Goal: Task Accomplishment & Management: Manage account settings

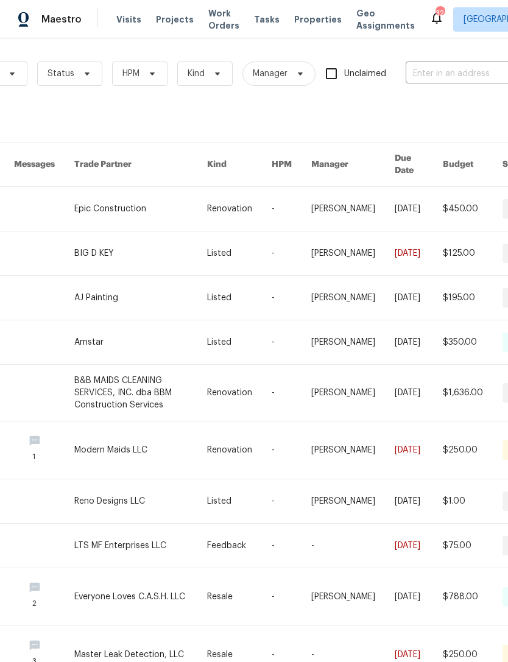
scroll to position [1, 115]
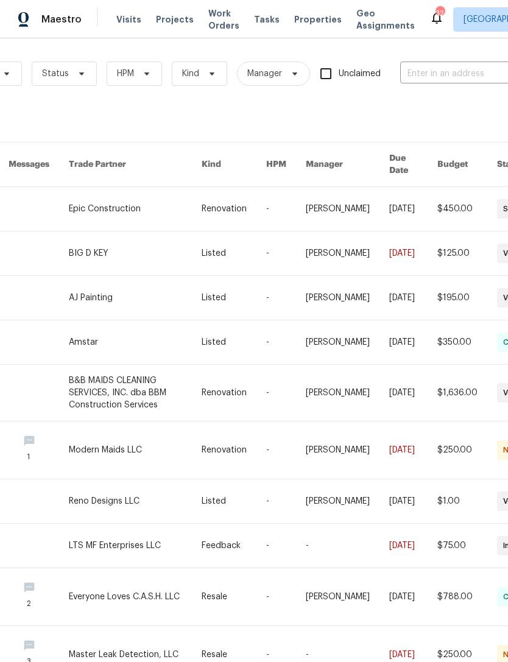
click at [463, 71] on input "text" at bounding box center [461, 74] width 122 height 19
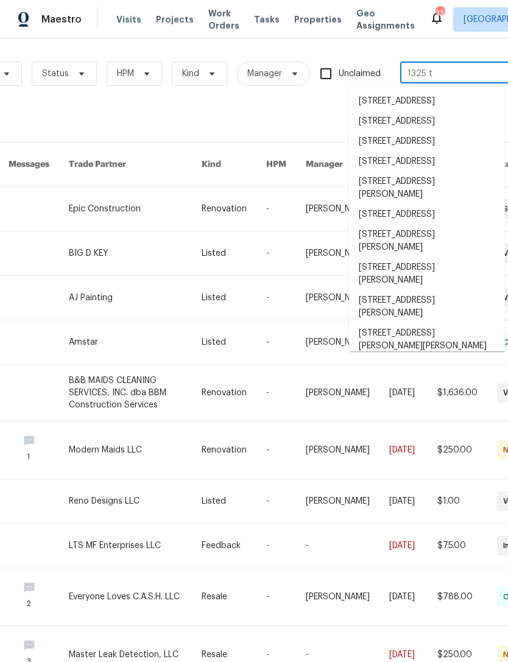
type input "1325 ti"
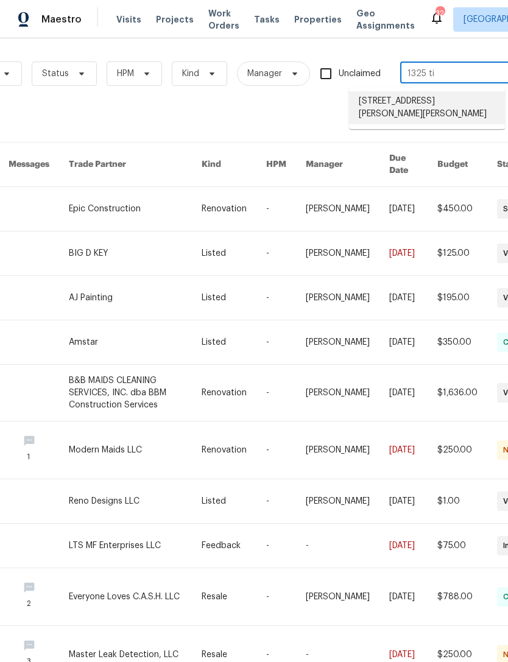
click at [463, 103] on li "1325 Tidwell Ln, Celina, TX 75009" at bounding box center [427, 107] width 156 height 33
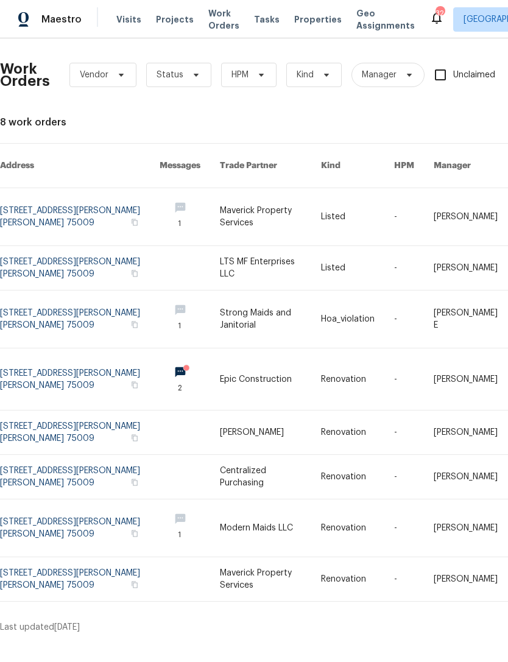
click at [77, 205] on link at bounding box center [80, 216] width 160 height 57
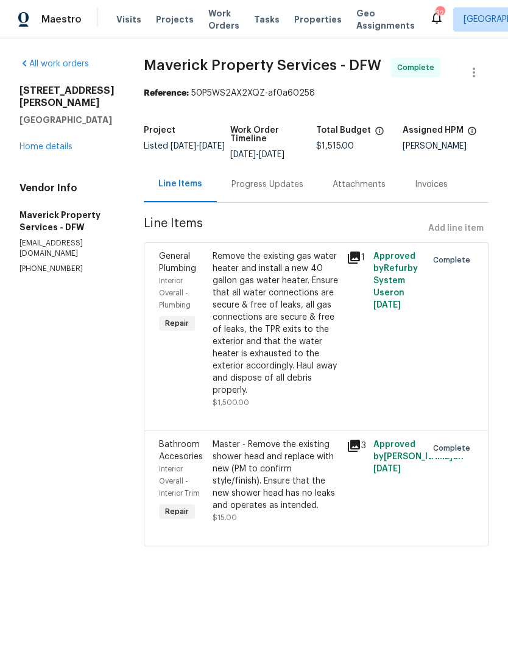
click at [67, 143] on link "Home details" at bounding box center [45, 147] width 53 height 9
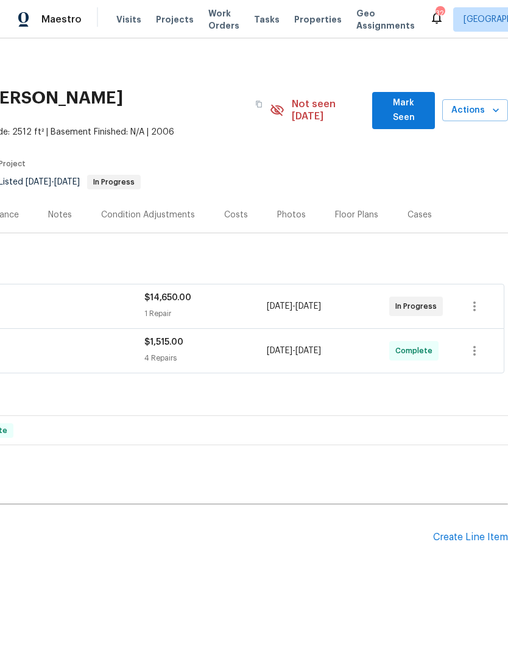
scroll to position [0, 180]
click at [429, 525] on h2 "Pending Line Items" at bounding box center [126, 537] width 613 height 57
click at [444, 532] on div "Create Line Item" at bounding box center [470, 538] width 75 height 12
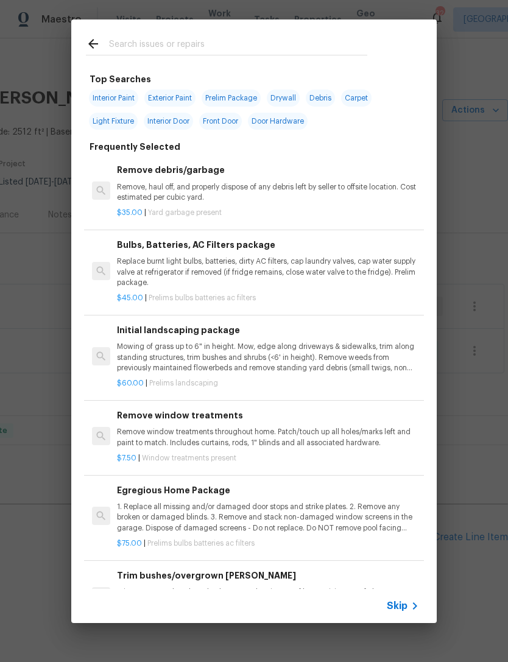
click at [271, 46] on input "text" at bounding box center [238, 46] width 258 height 18
type input "Drywall"
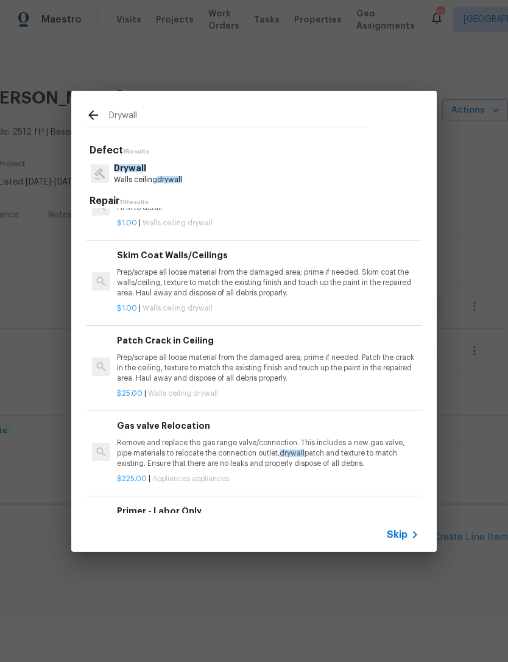
scroll to position [461, 0]
click at [272, 355] on p "Prep/scrape all loose material from the damaged area; prime if needed. Patch th…" at bounding box center [268, 367] width 302 height 31
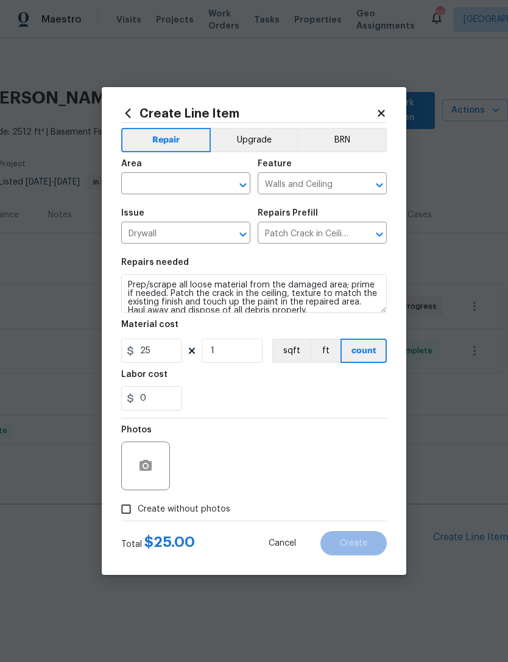
click at [272, 355] on button "sqft" at bounding box center [291, 351] width 38 height 24
click at [202, 188] on input "text" at bounding box center [168, 184] width 95 height 19
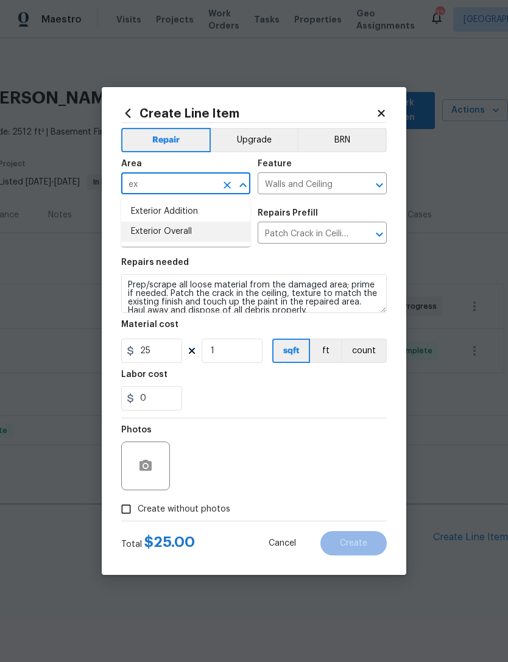
click at [219, 234] on li "Exterior Overall" at bounding box center [185, 232] width 129 height 20
type input "Exterior Overall"
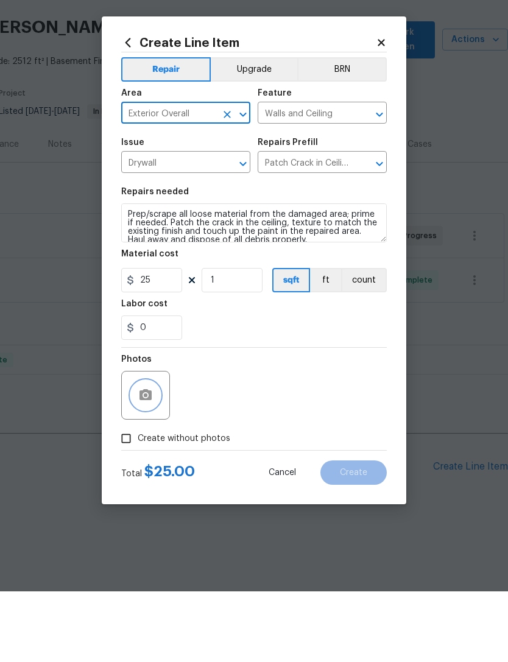
click at [158, 451] on button "button" at bounding box center [145, 465] width 29 height 29
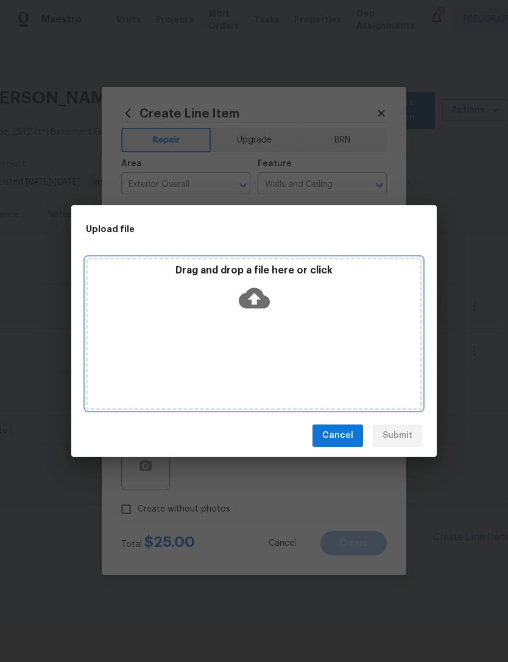
click at [274, 323] on div "Drag and drop a file here or click" at bounding box center [254, 334] width 336 height 152
click at [251, 292] on icon at bounding box center [254, 298] width 31 height 21
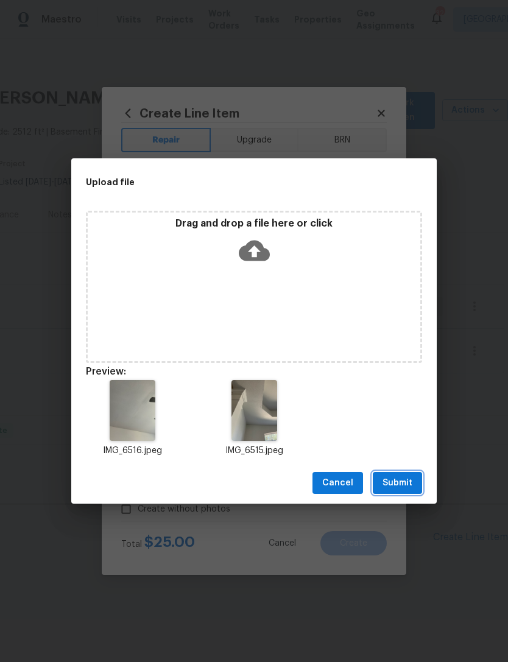
click at [395, 492] on button "Submit" at bounding box center [397, 483] width 49 height 23
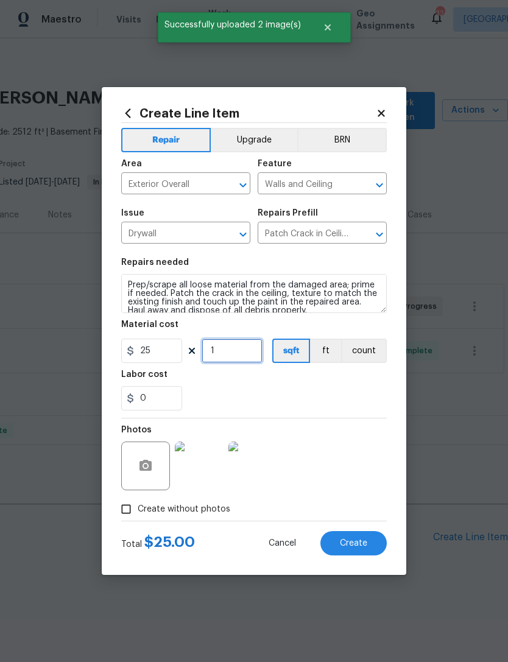
click at [228, 358] on input "1" at bounding box center [232, 351] width 61 height 24
click at [234, 359] on input "1" at bounding box center [232, 351] width 61 height 24
type input "15"
click at [343, 412] on section "Repairs needed Prep/scrape all loose material from the damaged area; prime if n…" at bounding box center [254, 334] width 266 height 167
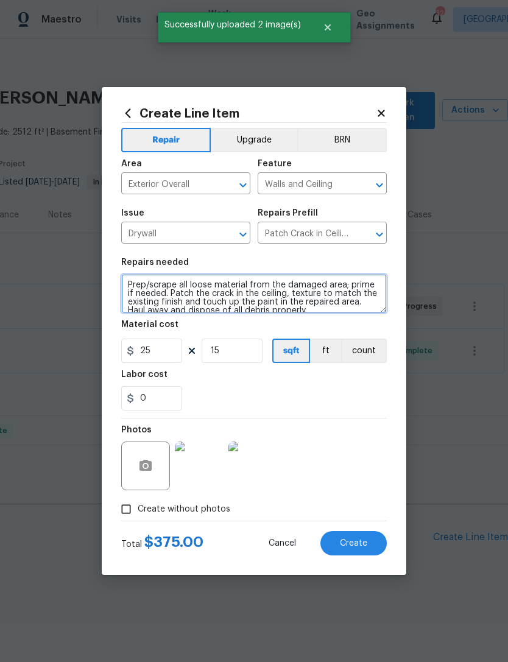
click at [127, 283] on textarea "Prep/scrape all loose material from the damaged area; prime if needed. Patch th…" at bounding box center [254, 293] width 266 height 39
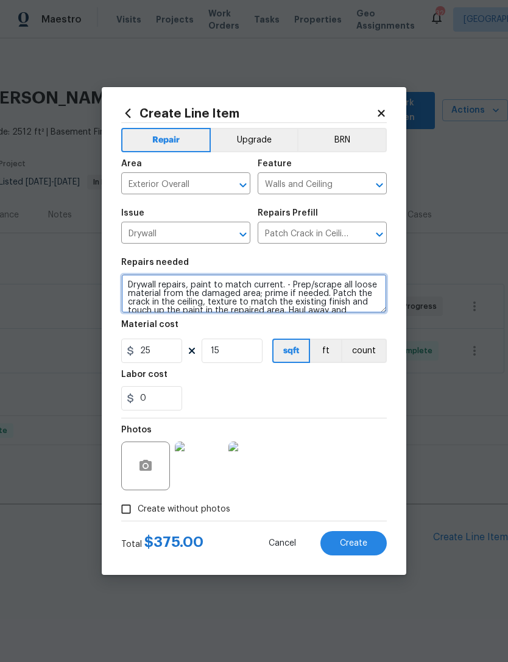
type textarea "Drywall repairs, paint to match current. - Prep/scrape all loose material from …"
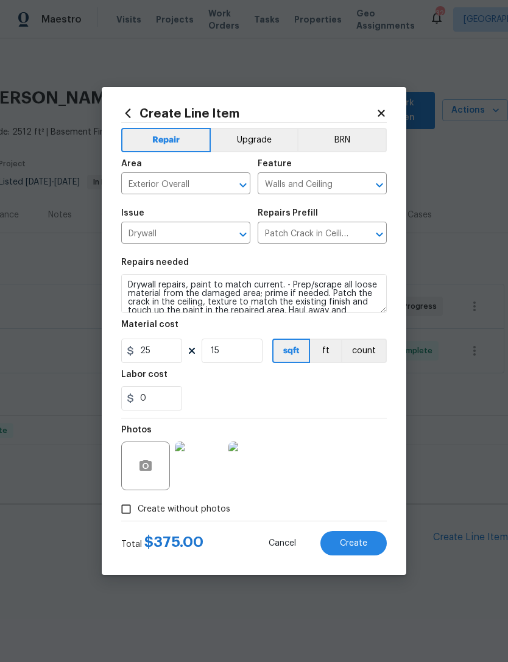
click at [371, 405] on div "0" at bounding box center [254, 398] width 266 height 24
click at [372, 546] on button "Create" at bounding box center [353, 543] width 66 height 24
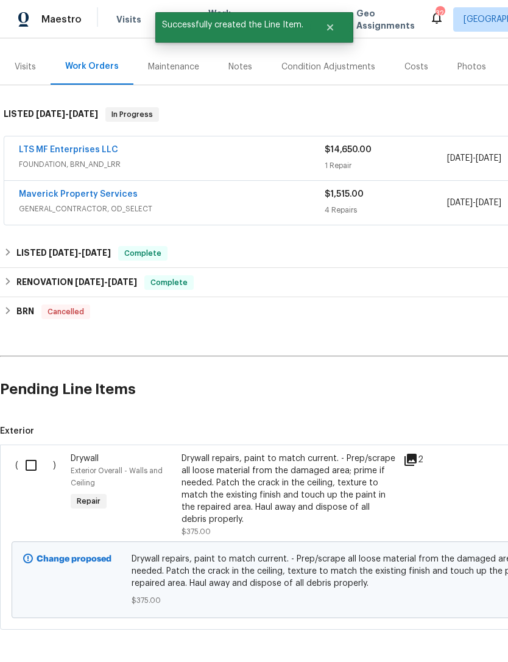
scroll to position [147, 0]
click at [35, 453] on input "checkbox" at bounding box center [35, 466] width 35 height 26
checkbox input "true"
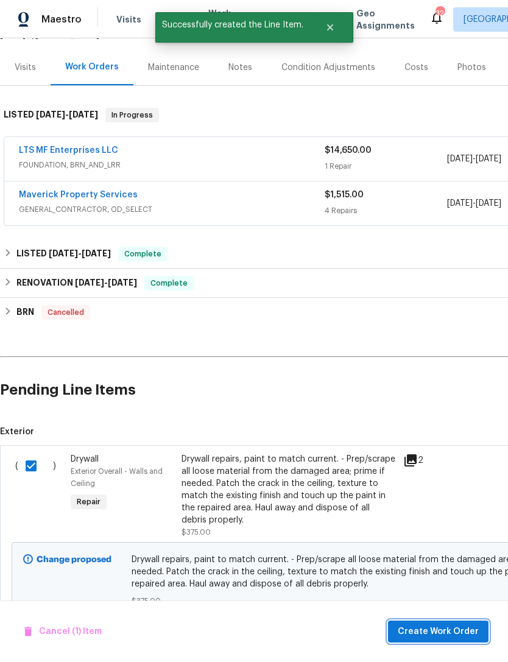
click at [462, 634] on span "Create Work Order" at bounding box center [438, 631] width 81 height 15
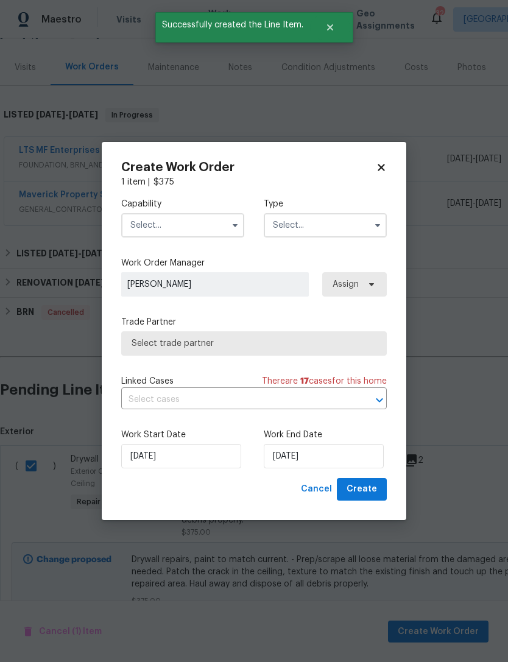
click at [209, 225] on input "text" at bounding box center [182, 225] width 123 height 24
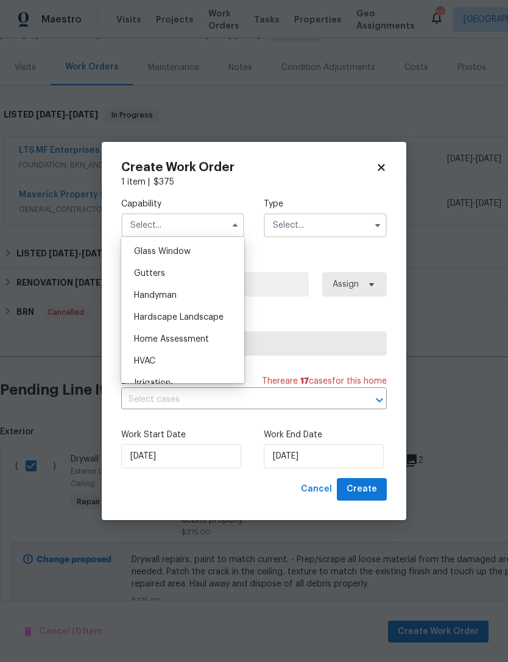
scroll to position [624, 0]
click at [213, 300] on div "Handyman" at bounding box center [182, 297] width 117 height 22
type input "Handyman"
click at [342, 229] on input "text" at bounding box center [325, 225] width 123 height 24
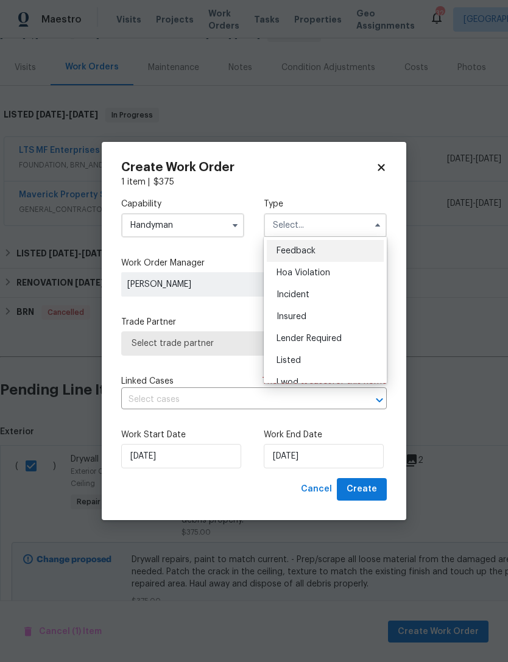
click at [349, 355] on div "Listed" at bounding box center [325, 361] width 117 height 22
type input "Listed"
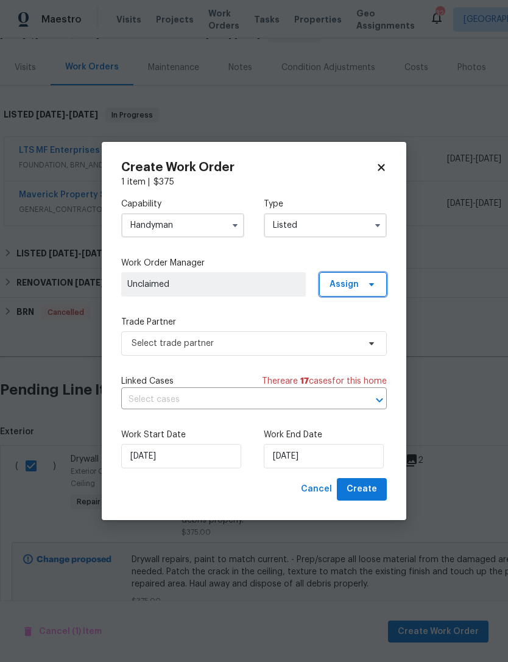
click at [358, 277] on span "Assign" at bounding box center [353, 284] width 68 height 24
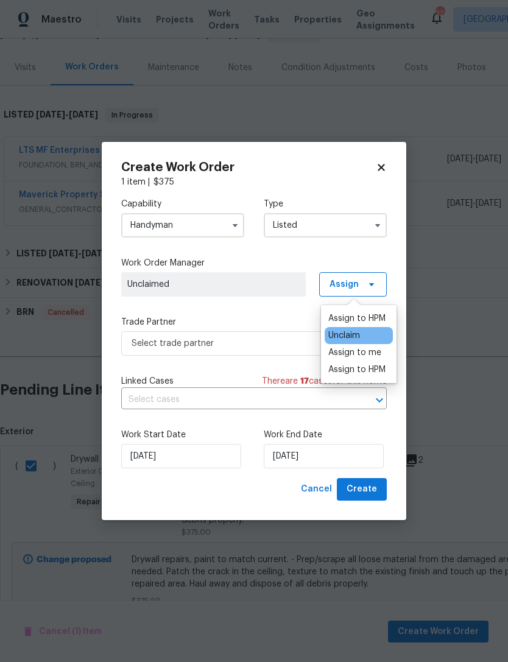
click at [356, 313] on div "Assign to HPM" at bounding box center [356, 319] width 57 height 12
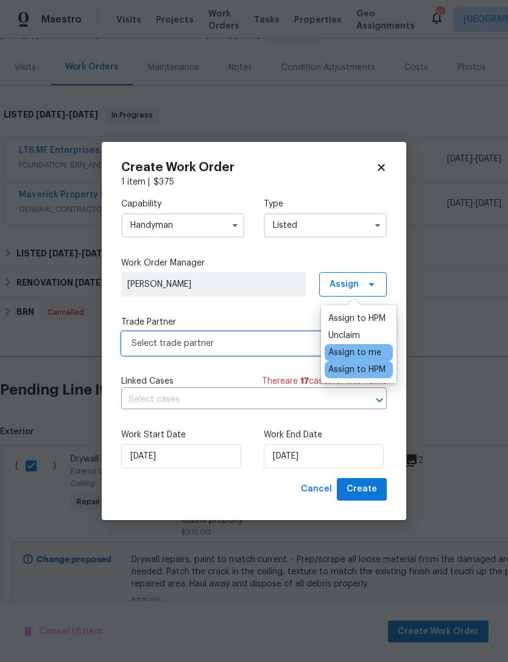
click at [264, 346] on span "Select trade partner" at bounding box center [245, 344] width 227 height 12
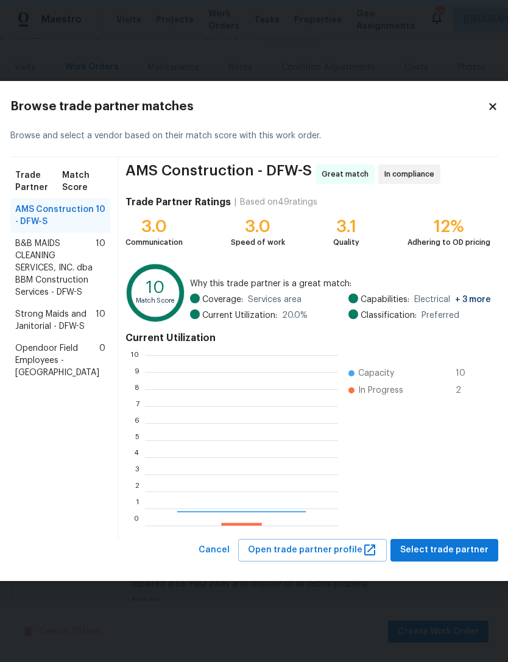
scroll to position [171, 193]
click at [487, 104] on icon at bounding box center [492, 106] width 11 height 11
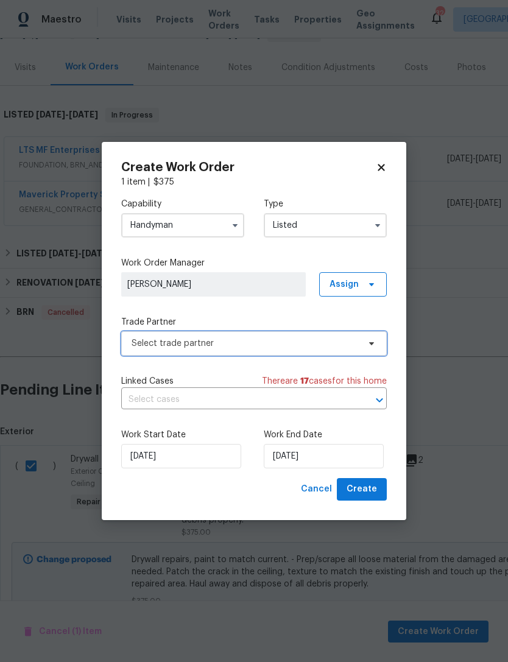
click at [227, 352] on span "Select trade partner" at bounding box center [254, 343] width 266 height 24
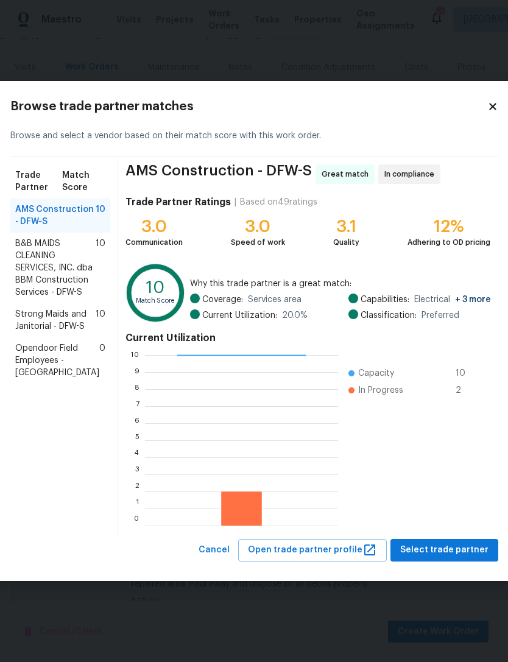
click at [487, 111] on icon at bounding box center [492, 106] width 11 height 11
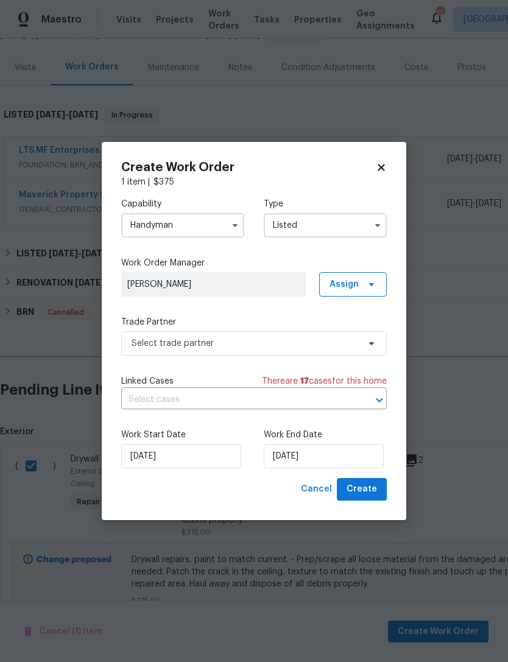
click at [208, 236] on input "Handyman" at bounding box center [182, 225] width 123 height 24
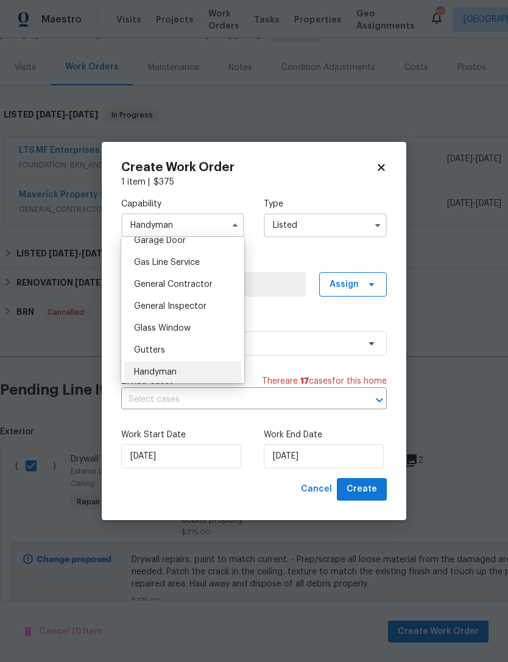
scroll to position [550, 0]
click at [235, 282] on div "General Contractor" at bounding box center [182, 283] width 117 height 22
type input "General Contractor"
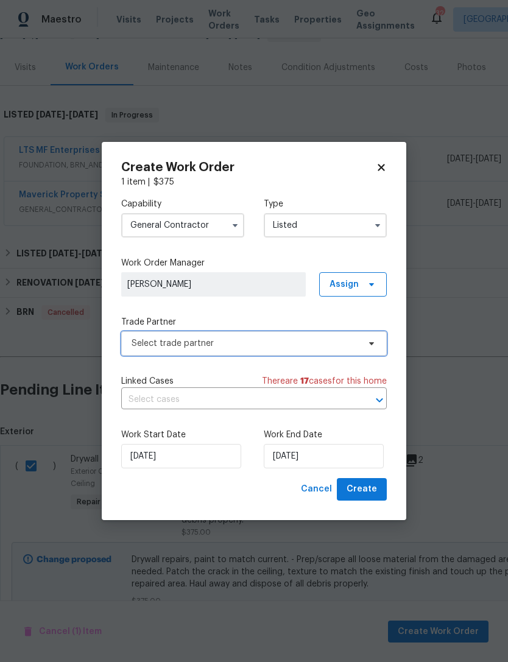
click at [328, 339] on span "Select trade partner" at bounding box center [245, 344] width 227 height 12
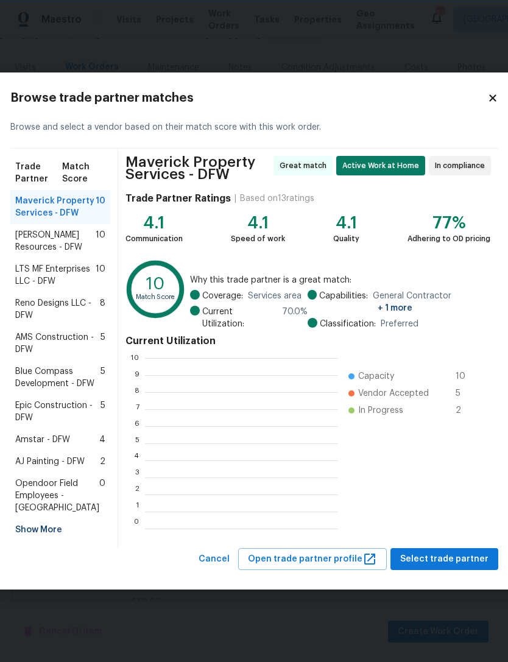
scroll to position [171, 193]
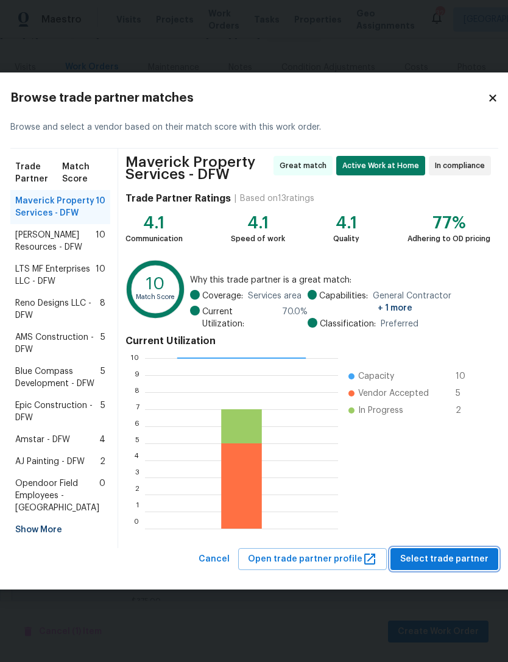
click at [446, 571] on button "Select trade partner" at bounding box center [445, 559] width 108 height 23
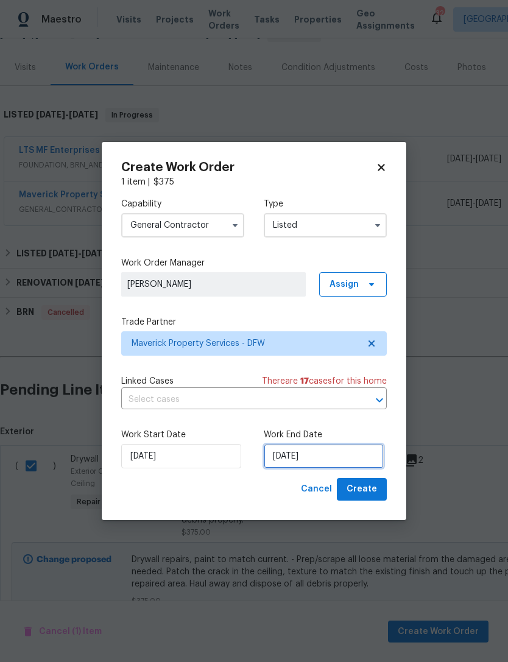
click at [317, 460] on input "[DATE]" at bounding box center [324, 456] width 120 height 24
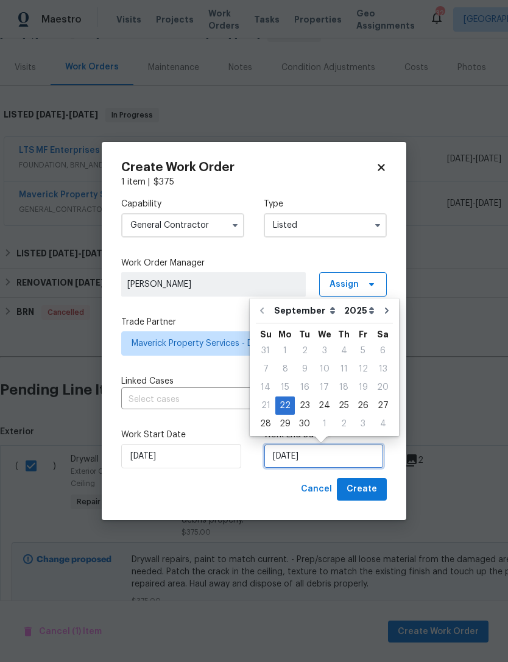
scroll to position [23, 0]
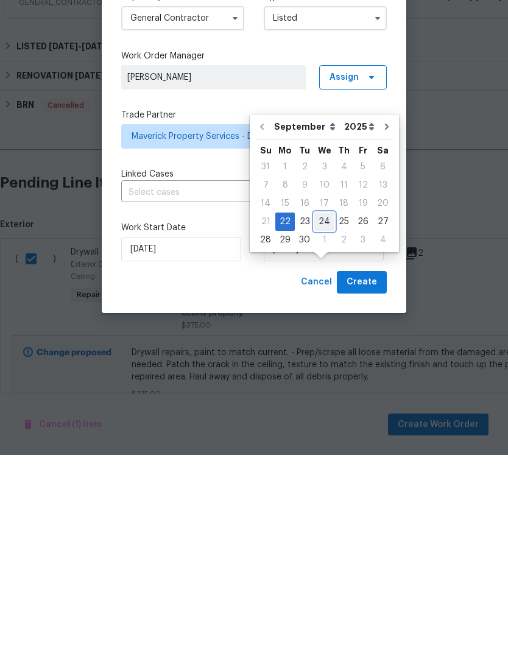
click at [314, 420] on div "24" at bounding box center [324, 428] width 20 height 17
type input "9/24/2025"
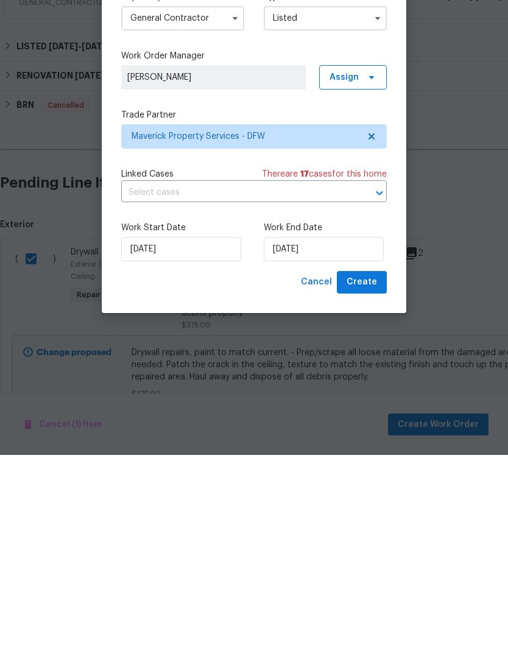
scroll to position [39, 0]
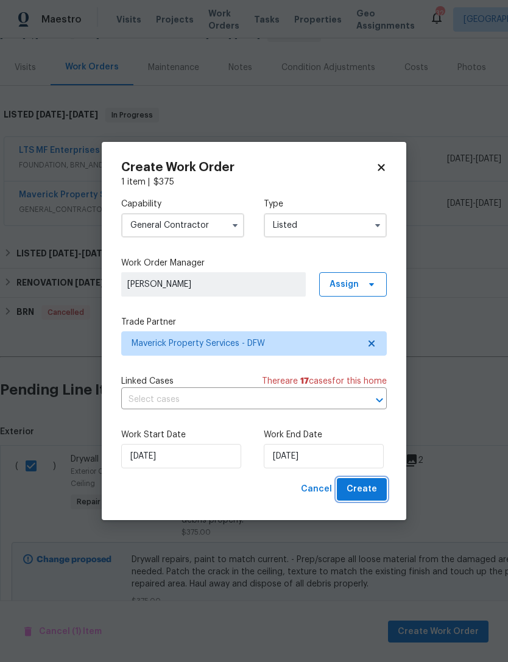
click at [370, 488] on span "Create" at bounding box center [362, 489] width 30 height 15
checkbox input "false"
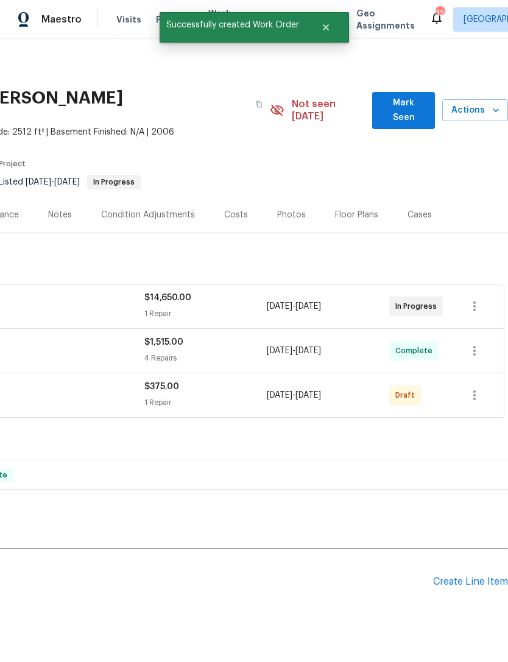
scroll to position [0, 180]
click at [474, 391] on icon "button" at bounding box center [474, 396] width 2 height 10
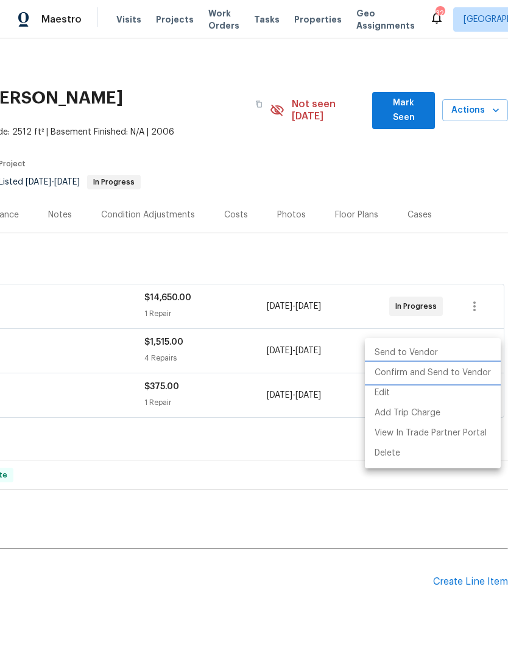
click at [472, 376] on li "Confirm and Send to Vendor" at bounding box center [433, 373] width 136 height 20
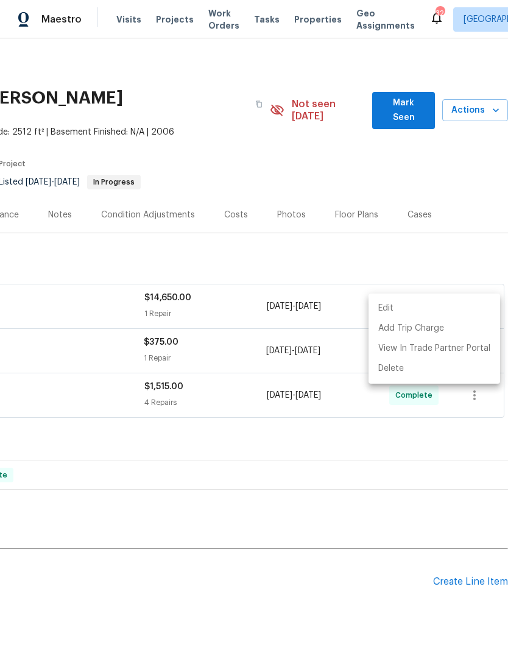
click at [411, 571] on div at bounding box center [254, 331] width 508 height 662
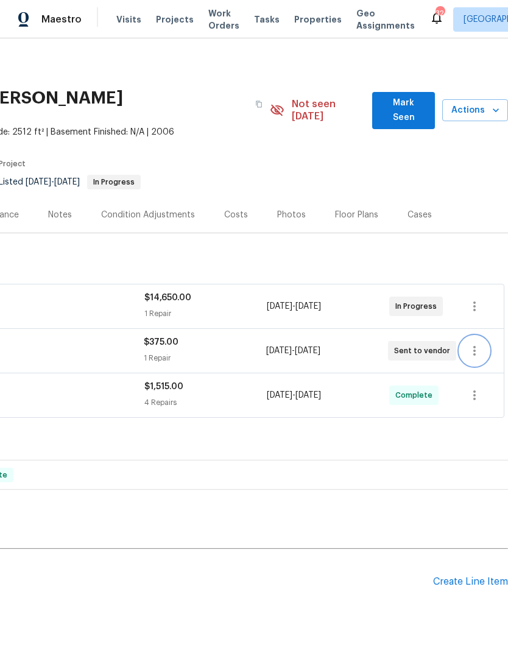
scroll to position [0, 0]
click at [341, 581] on h2 "Pending Line Items" at bounding box center [126, 582] width 613 height 57
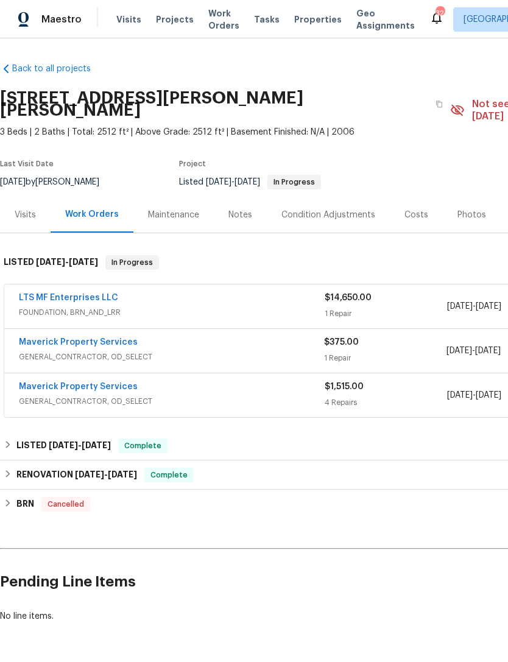
click at [95, 338] on link "Maverick Property Services" at bounding box center [78, 342] width 119 height 9
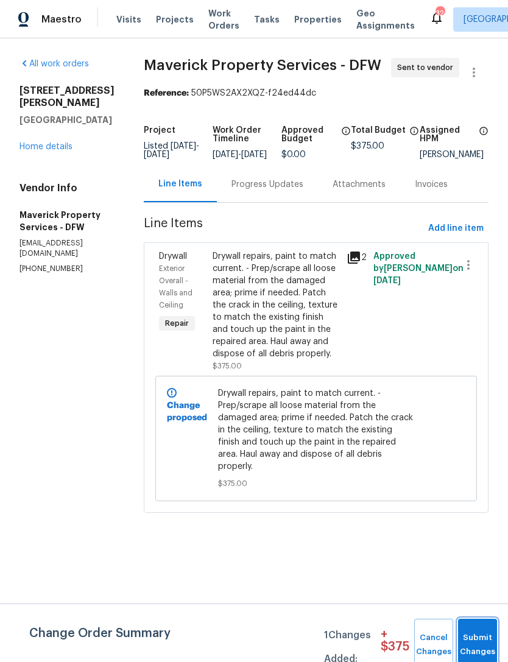
click at [490, 635] on button "Submit Changes" at bounding box center [477, 645] width 39 height 52
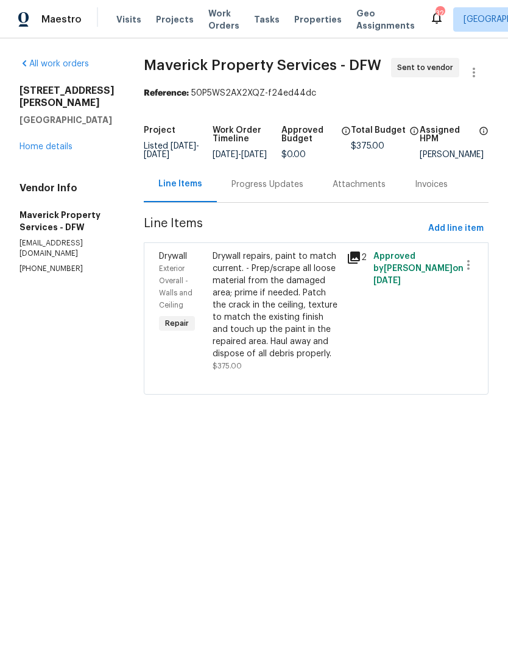
click at [285, 191] on div "Progress Updates" at bounding box center [268, 185] width 72 height 12
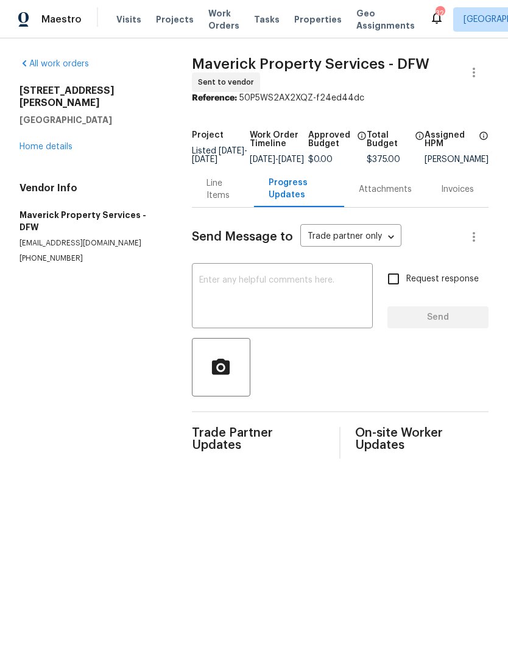
click at [345, 308] on textarea at bounding box center [282, 297] width 166 height 43
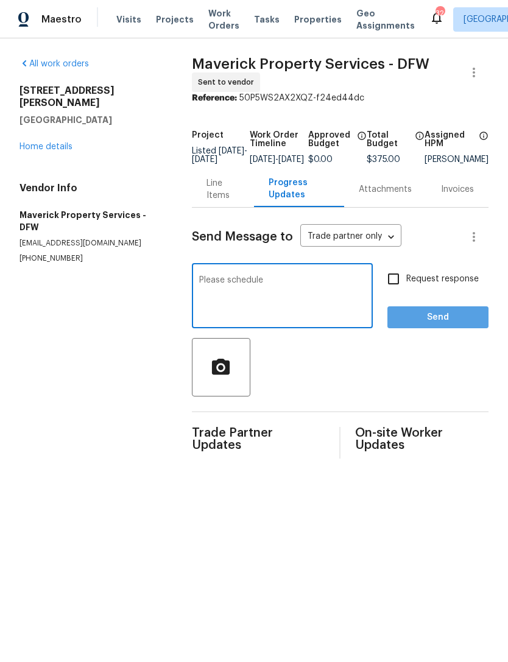
type textarea "Please schedule"
click at [441, 325] on span "Send" at bounding box center [438, 317] width 82 height 15
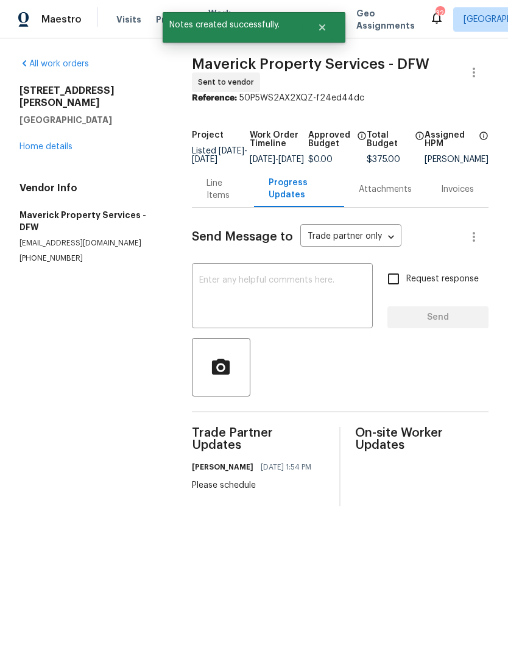
click at [44, 143] on link "Home details" at bounding box center [45, 147] width 53 height 9
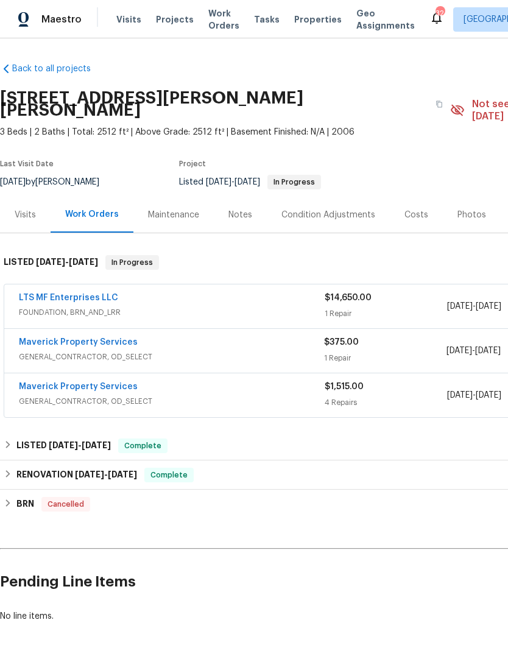
click at [208, 30] on span "Work Orders" at bounding box center [223, 19] width 31 height 24
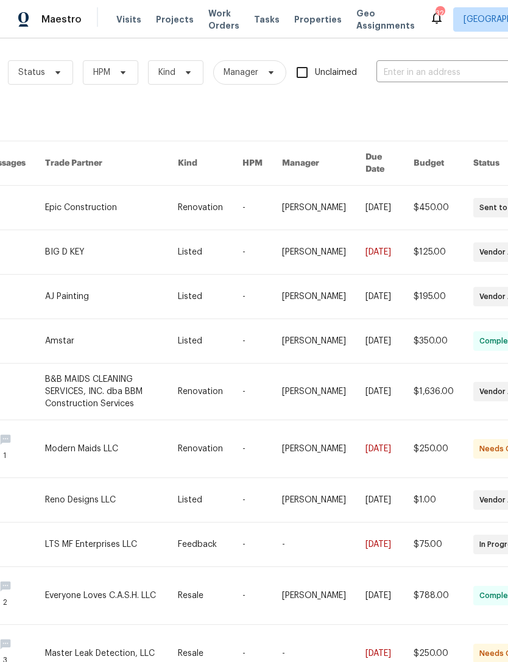
scroll to position [3, 144]
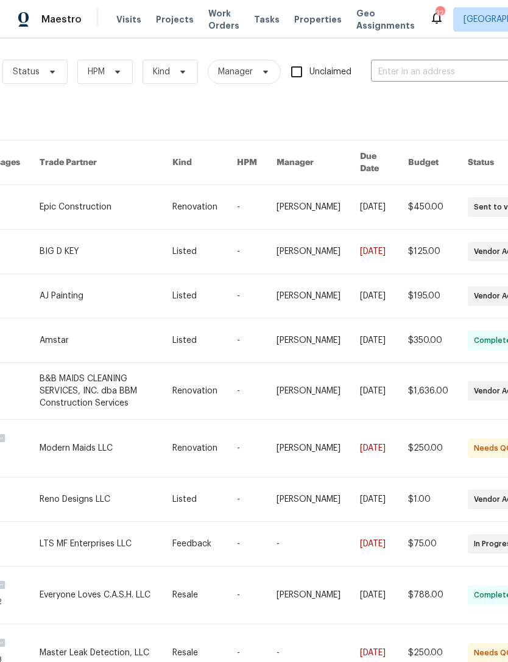
click at [461, 74] on input "text" at bounding box center [432, 72] width 122 height 19
type input "16409"
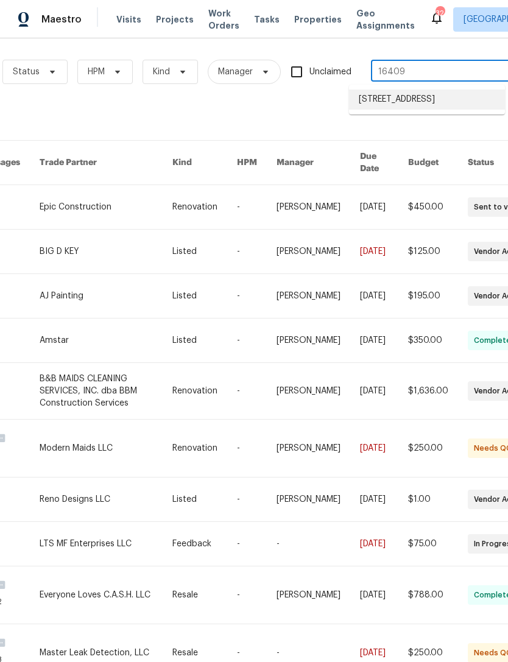
click at [462, 110] on li "[STREET_ADDRESS]" at bounding box center [427, 100] width 156 height 20
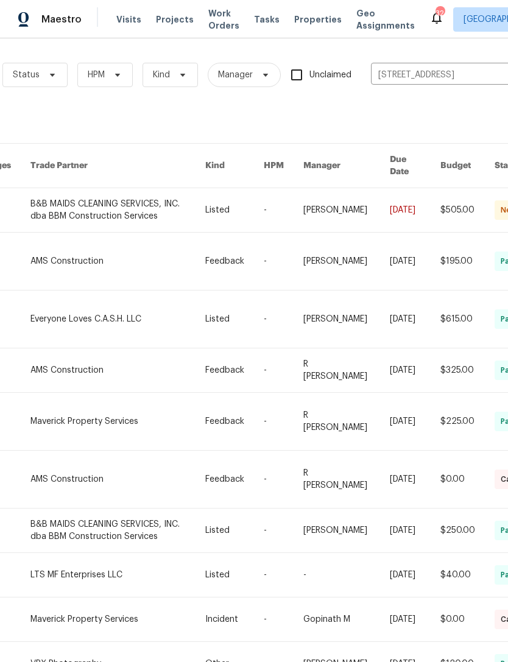
click at [139, 194] on link at bounding box center [117, 210] width 175 height 44
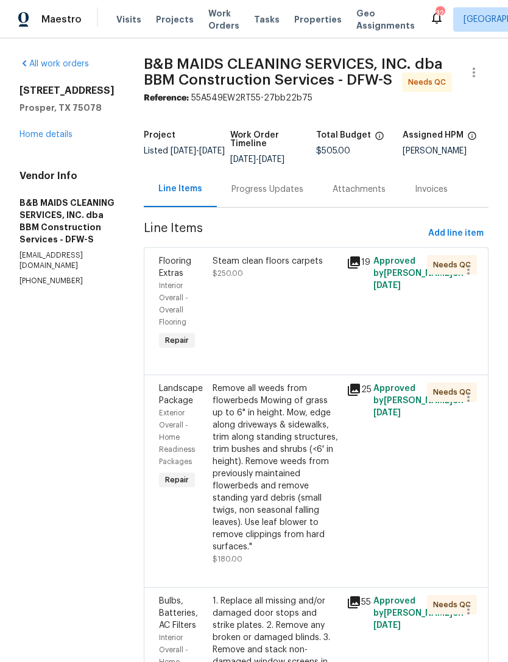
click at [323, 308] on div "Steam clean floors carpets $250.00" at bounding box center [276, 304] width 134 height 105
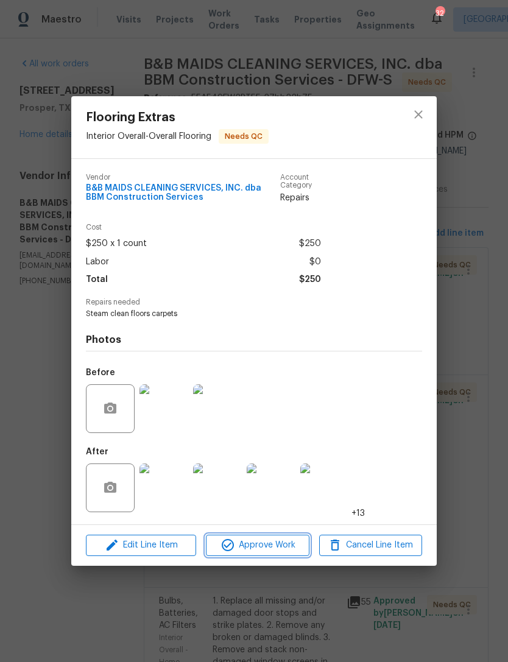
click at [285, 548] on span "Approve Work" at bounding box center [258, 545] width 96 height 15
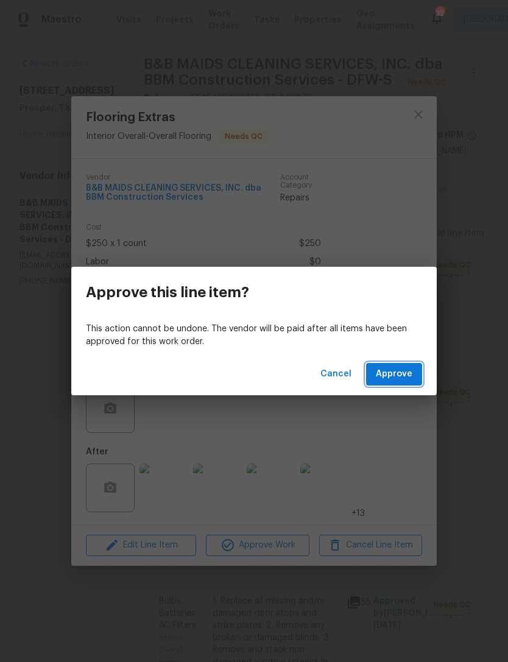
click at [414, 378] on button "Approve" at bounding box center [394, 374] width 56 height 23
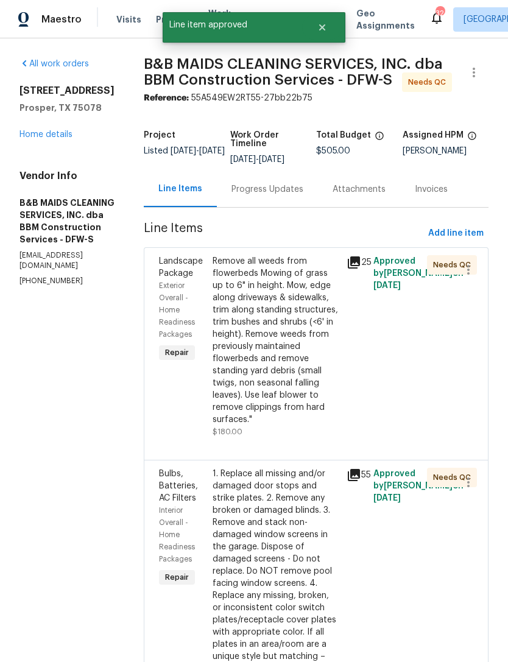
click at [316, 426] on div "Remove all weeds from flowerbeds Mowing of grass up to 6" in height. Mow, edge …" at bounding box center [276, 340] width 127 height 171
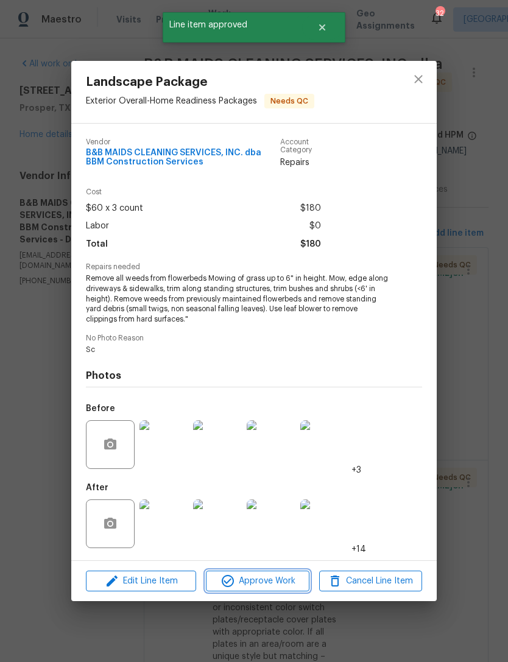
click at [277, 573] on button "Approve Work" at bounding box center [257, 581] width 103 height 21
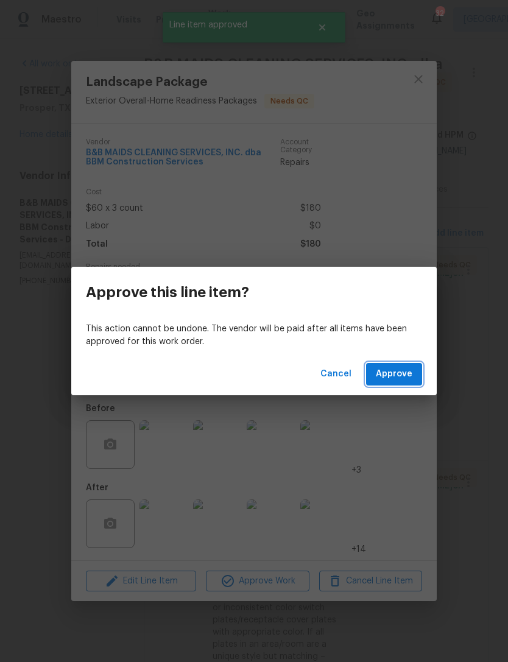
click at [411, 384] on button "Approve" at bounding box center [394, 374] width 56 height 23
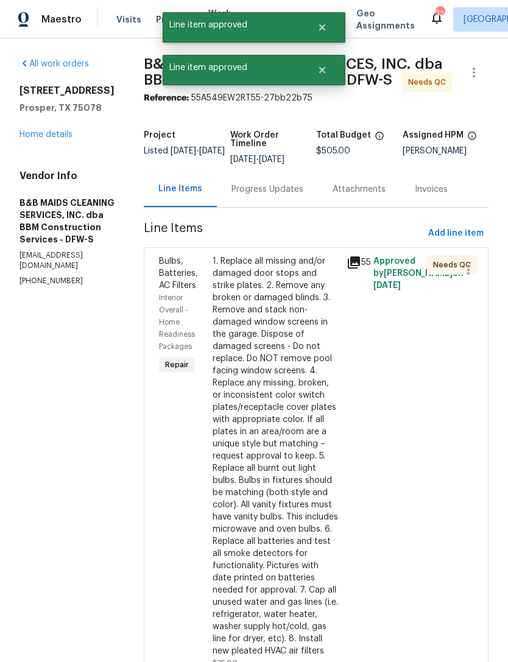
click at [302, 447] on div "1. Replace all missing and/or damaged door stops and strike plates. 2. Remove a…" at bounding box center [276, 456] width 127 height 402
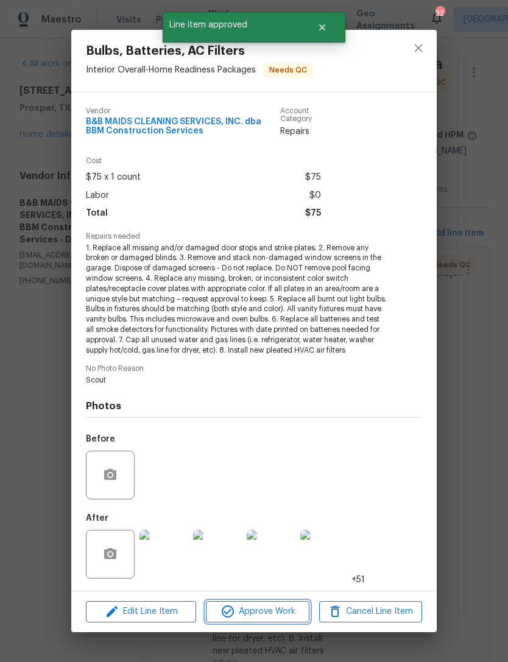
click at [276, 604] on button "Approve Work" at bounding box center [257, 611] width 103 height 21
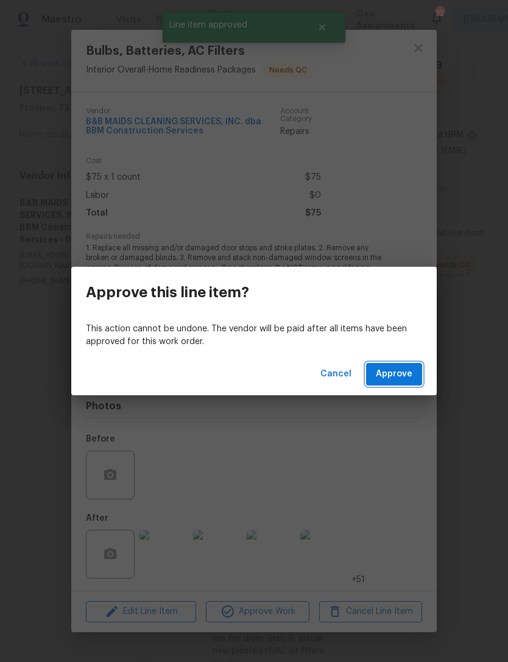
click at [414, 381] on button "Approve" at bounding box center [394, 374] width 56 height 23
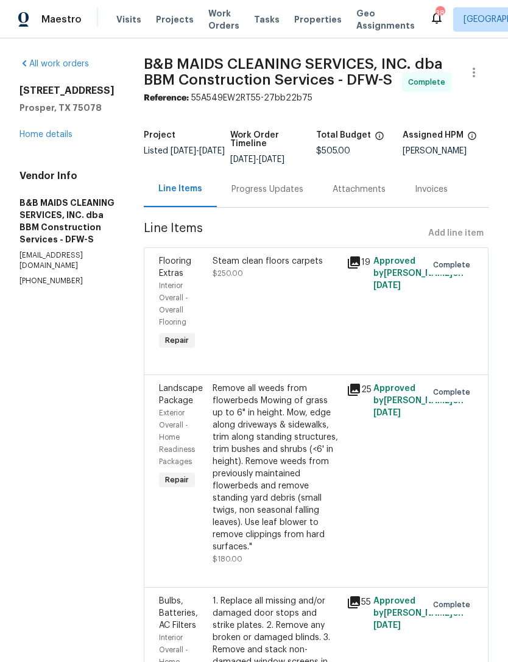
click at [58, 136] on link "Home details" at bounding box center [45, 134] width 53 height 9
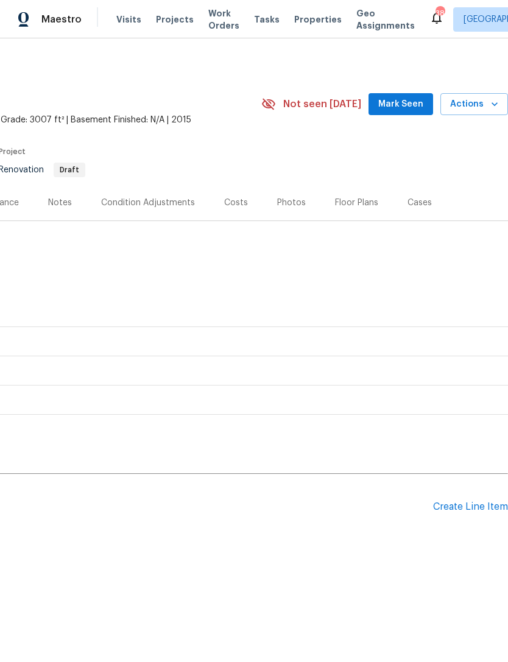
scroll to position [0, 180]
click at [439, 512] on div "Create Line Item" at bounding box center [470, 507] width 75 height 12
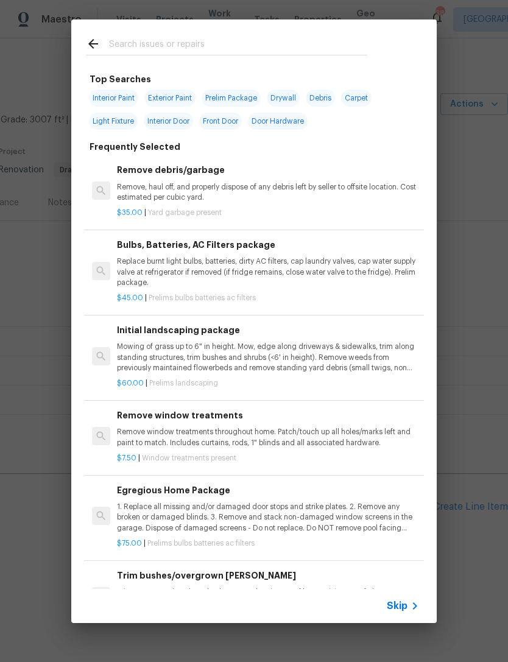
click at [313, 41] on input "text" at bounding box center [238, 46] width 258 height 18
click at [126, 98] on span "Interior Paint" at bounding box center [113, 98] width 49 height 17
type input "Interior Paint"
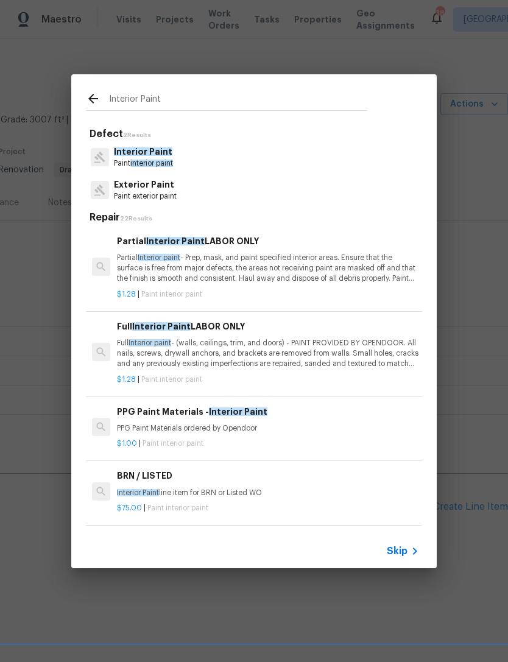
click at [258, 339] on p "Full Interior paint - (walls, ceilings, trim, and doors) - PAINT PROVIDED BY OP…" at bounding box center [268, 353] width 302 height 31
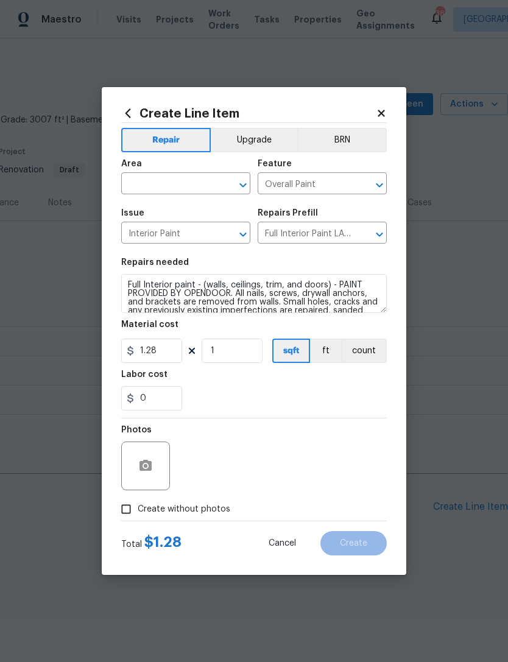
click at [200, 186] on input "text" at bounding box center [168, 184] width 95 height 19
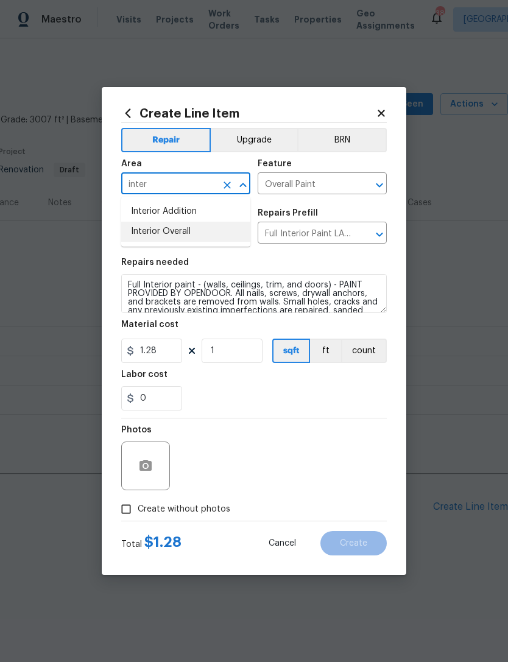
click at [233, 232] on li "Interior Overall" at bounding box center [185, 232] width 129 height 20
type input "Interior Overall"
click at [249, 355] on input "1" at bounding box center [232, 351] width 61 height 24
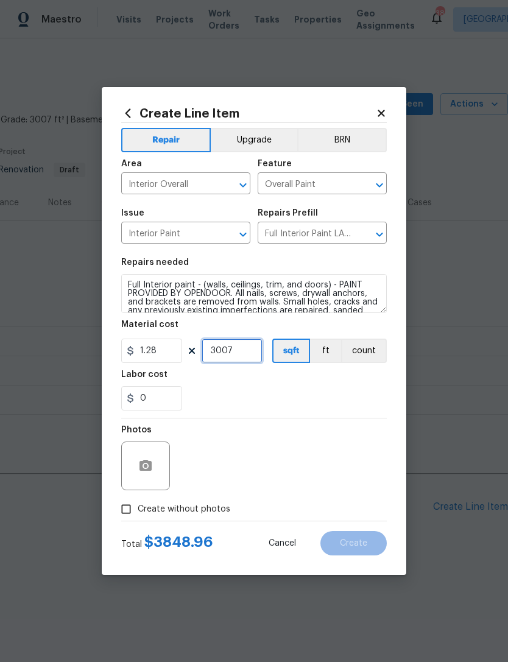
type input "3007"
click at [355, 424] on div "Photos" at bounding box center [254, 458] width 266 height 79
click at [211, 516] on span "Create without photos" at bounding box center [184, 509] width 93 height 13
click at [138, 517] on input "Create without photos" at bounding box center [126, 509] width 23 height 23
checkbox input "true"
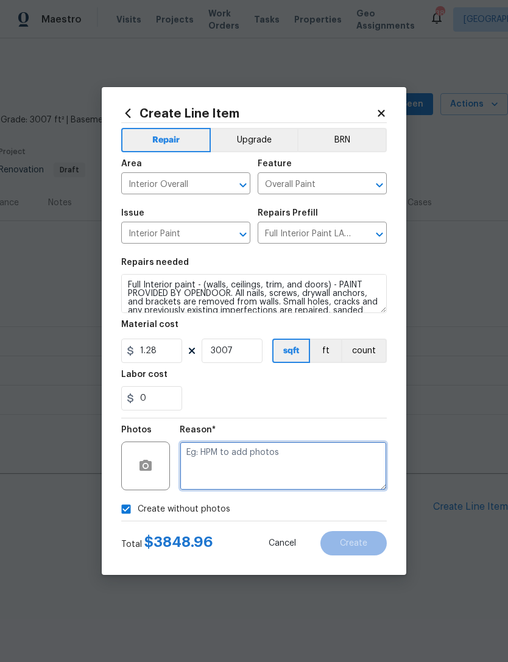
click at [300, 467] on textarea at bounding box center [283, 466] width 207 height 49
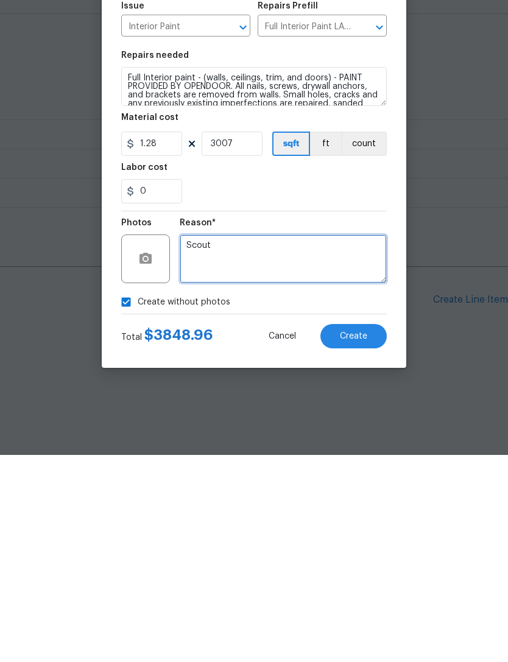
type textarea "Scout"
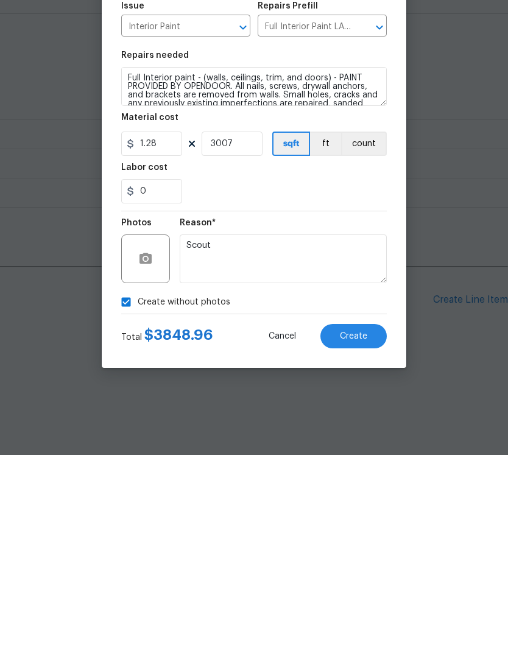
click at [362, 531] on button "Create" at bounding box center [353, 543] width 66 height 24
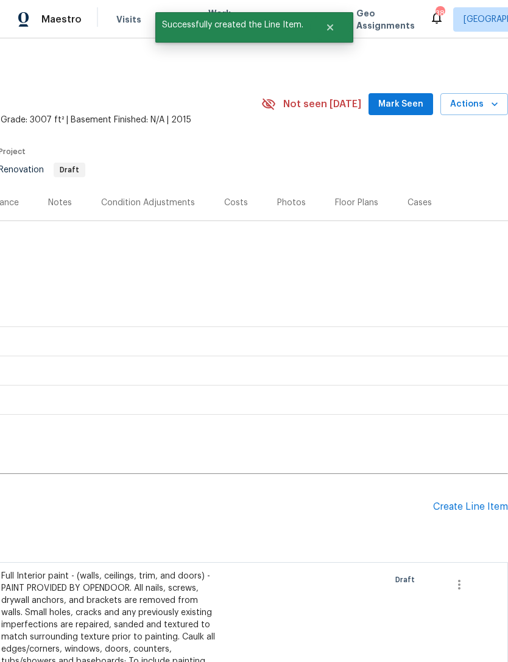
click at [435, 511] on div "Create Line Item" at bounding box center [470, 507] width 75 height 12
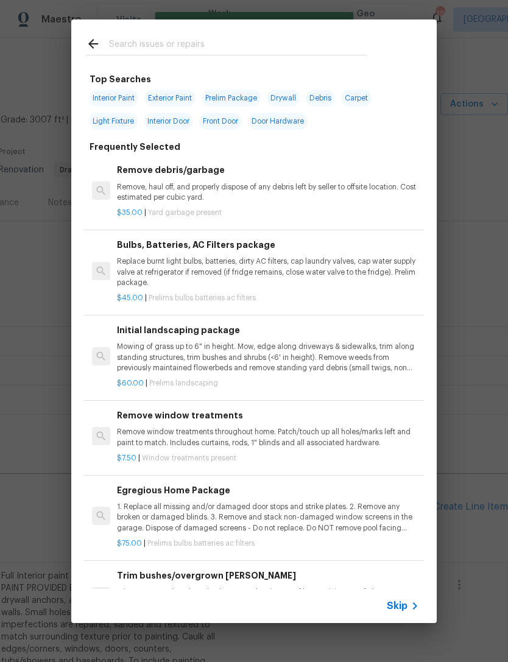
click at [260, 45] on input "text" at bounding box center [238, 46] width 258 height 18
type input "Closet"
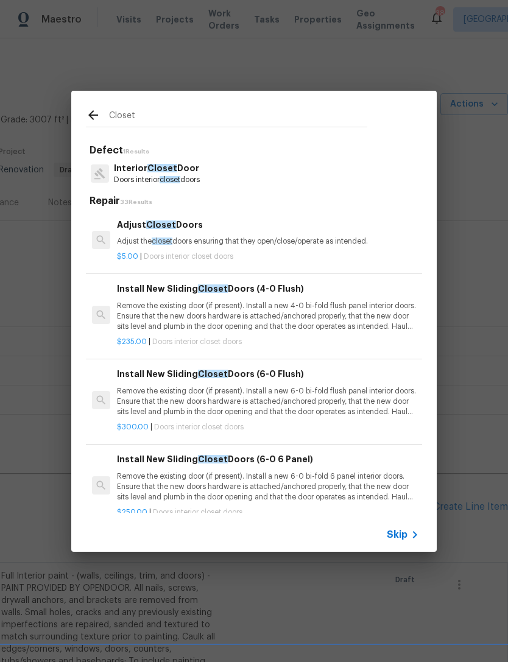
click at [223, 239] on p "Adjust the closet doors ensuring that they open/close/operate as intended." at bounding box center [268, 241] width 302 height 10
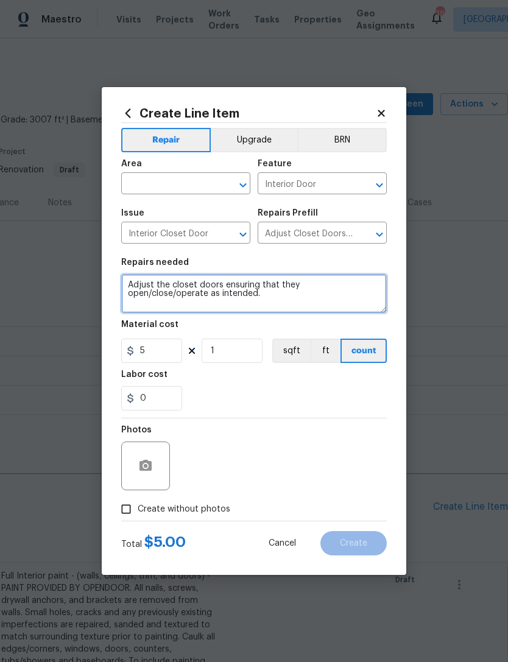
click at [224, 287] on textarea "Adjust the closet doors ensuring that they open/close/operate as intended." at bounding box center [254, 293] width 266 height 39
click at [232, 292] on textarea "Adjust the closet doors ensuring that they open/close/operate as intended." at bounding box center [254, 293] width 266 height 39
click at [236, 294] on textarea "Adjust the closet doors ensuring that they open/close/operate as intended." at bounding box center [254, 293] width 266 height 39
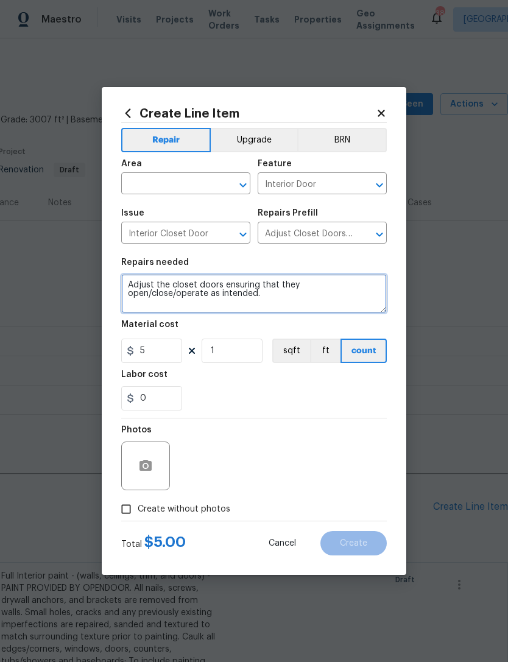
click at [235, 293] on textarea "Adjust the closet doors ensuring that they open/close/operate as intended." at bounding box center [254, 293] width 266 height 39
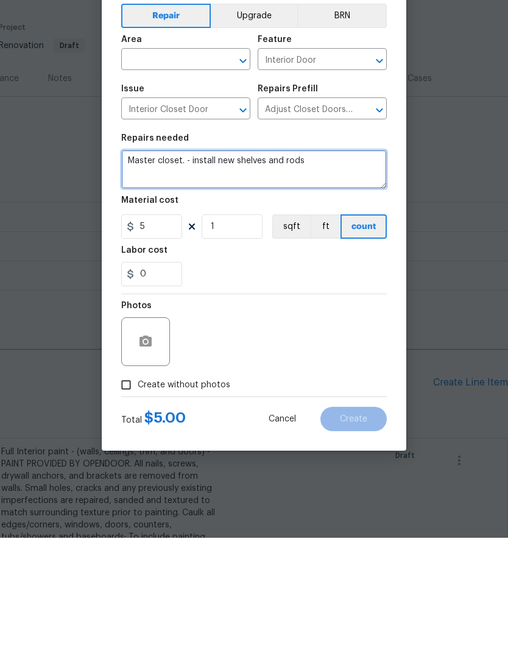
type textarea "Master closet. - install new shelves and rods"
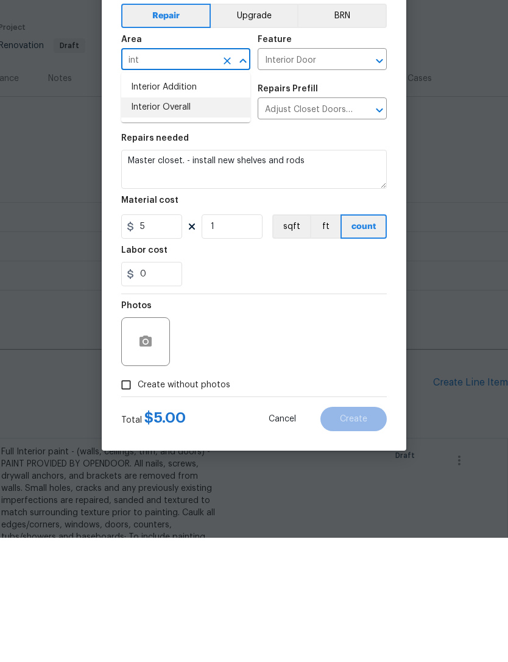
type input "int"
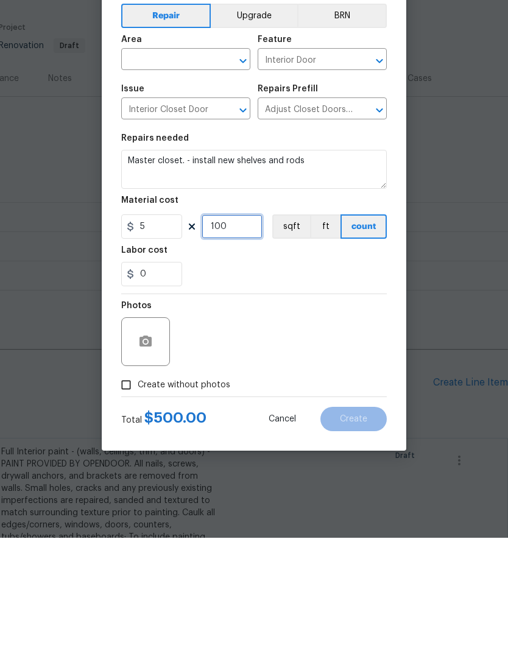
type input "100"
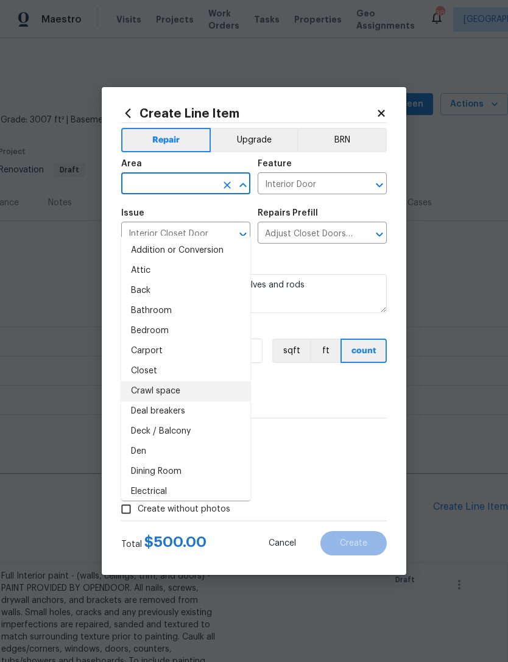
scroll to position [0, 0]
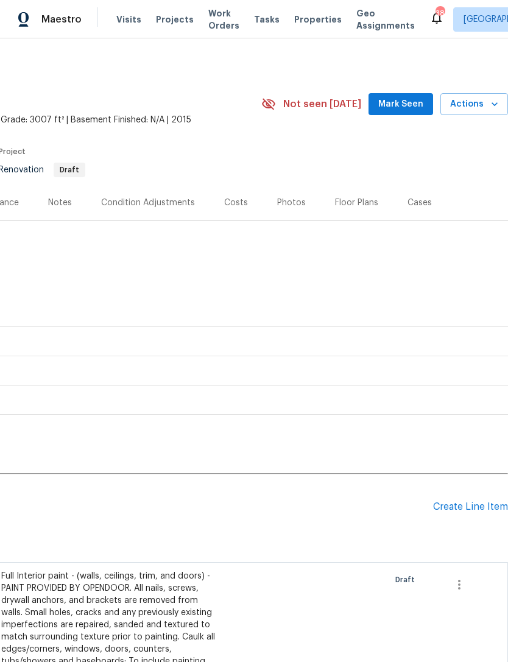
scroll to position [-1, 182]
click at [474, 512] on div "Create Line Item" at bounding box center [470, 507] width 75 height 12
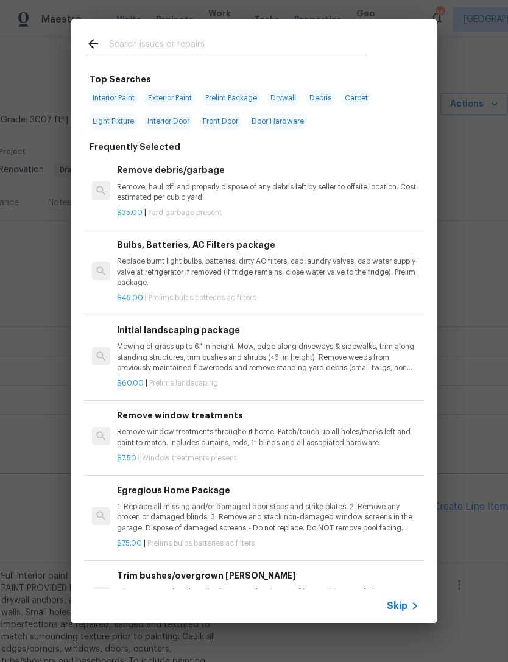
scroll to position [0, 180]
click at [253, 37] on input "text" at bounding box center [238, 46] width 258 height 18
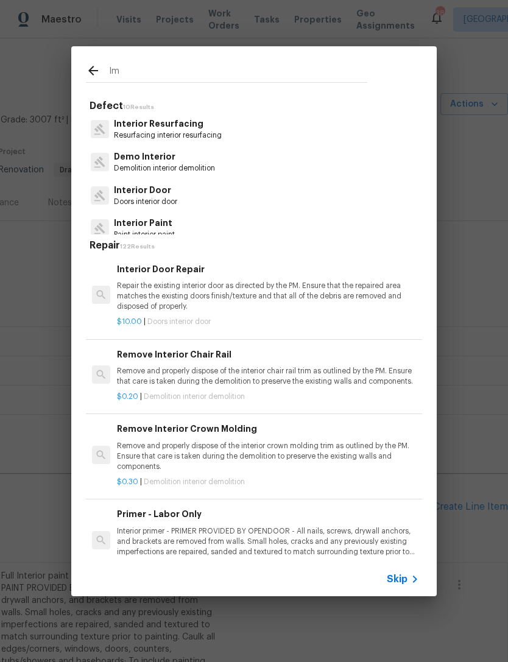
type input "I"
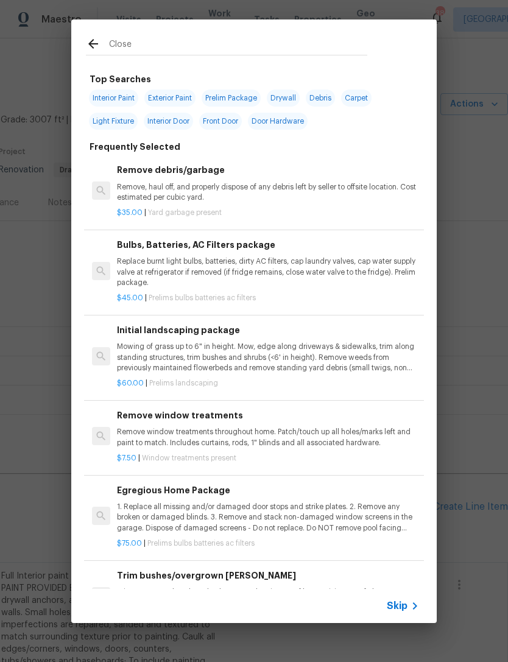
type input "Closet"
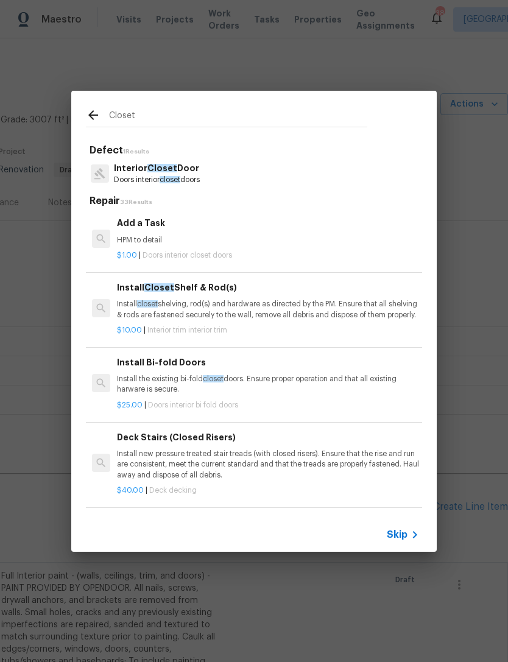
scroll to position [407, 0]
click at [291, 308] on p "Install closet shelving, rod(s) and hardware as directed by the PM. Ensure that…" at bounding box center [268, 309] width 302 height 21
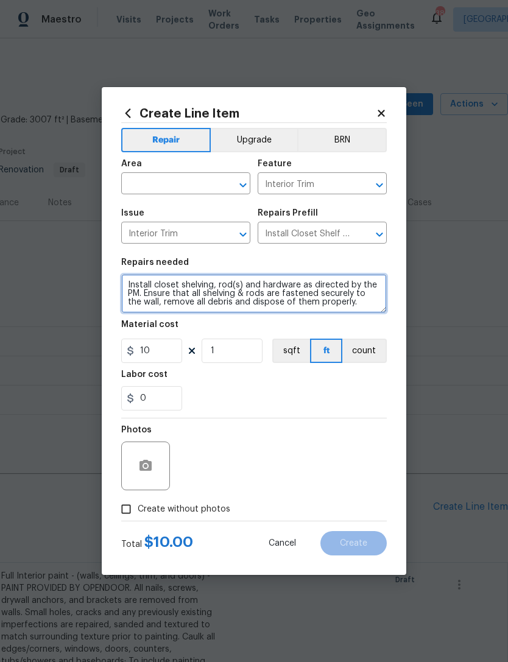
click at [127, 290] on textarea "Install closet shelving, rod(s) and hardware as directed by the PM. Ensure that…" at bounding box center [254, 293] width 266 height 39
type textarea "Master closet - Install closet shelving, rod(s) and hardware as directed by the…"
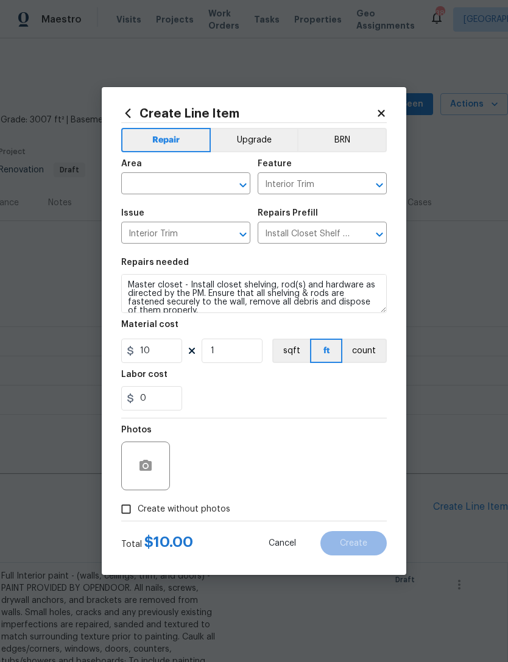
click at [191, 199] on span "Area ​" at bounding box center [185, 176] width 129 height 49
click at [182, 191] on input "text" at bounding box center [168, 184] width 95 height 19
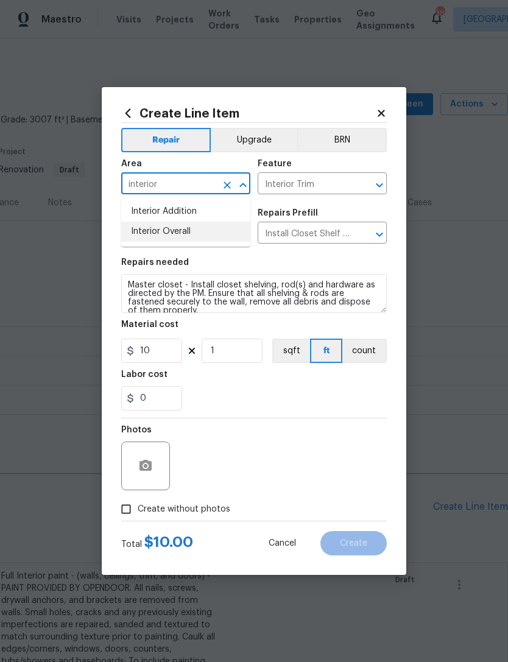
click at [188, 236] on li "Interior Overall" at bounding box center [185, 232] width 129 height 20
type input "Interior Overall"
click at [301, 410] on div "0" at bounding box center [254, 398] width 266 height 24
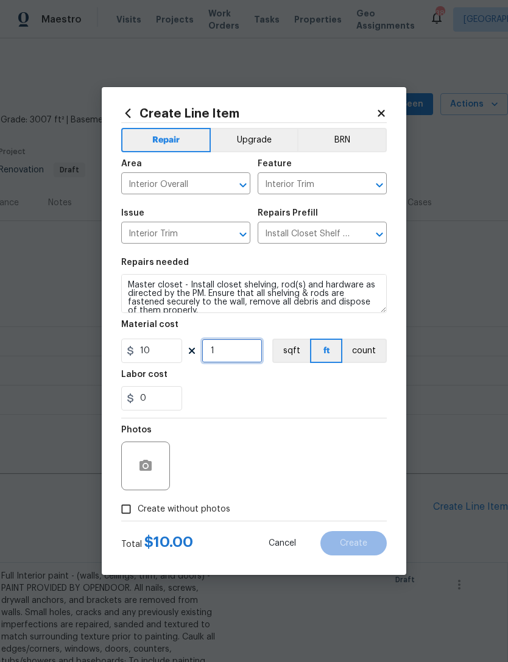
click at [247, 347] on input "1" at bounding box center [232, 351] width 61 height 24
click at [241, 353] on input "51" at bounding box center [232, 351] width 61 height 24
type input "50"
click at [368, 422] on div "Photos" at bounding box center [254, 458] width 266 height 79
click at [185, 519] on label "Create without photos" at bounding box center [173, 509] width 116 height 23
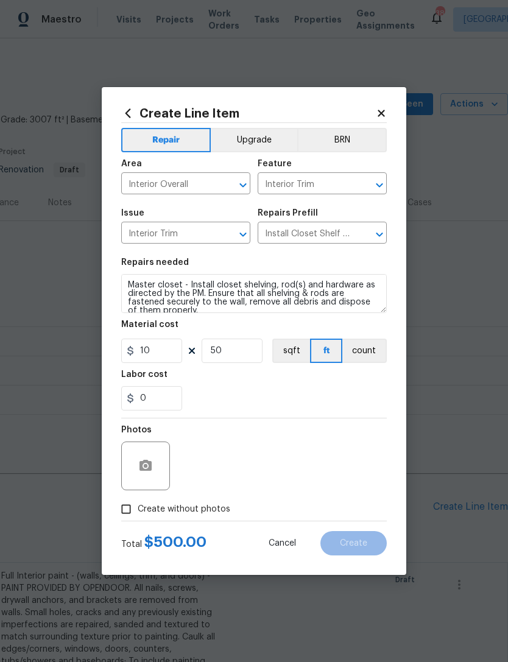
click at [138, 519] on input "Create without photos" at bounding box center [126, 509] width 23 height 23
checkbox input "true"
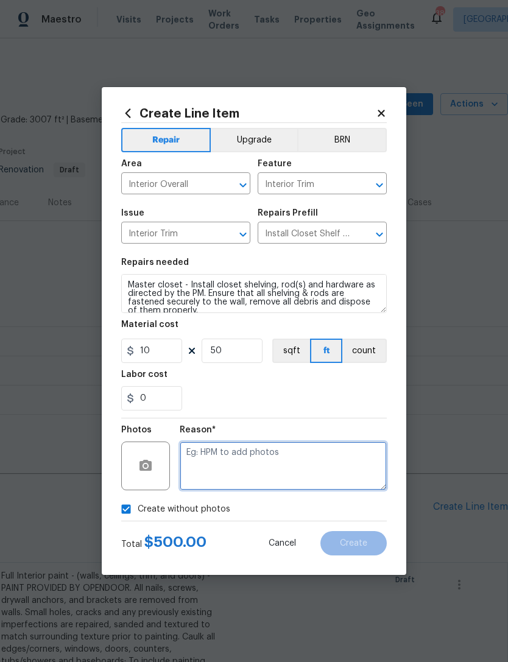
click at [260, 474] on textarea at bounding box center [283, 466] width 207 height 49
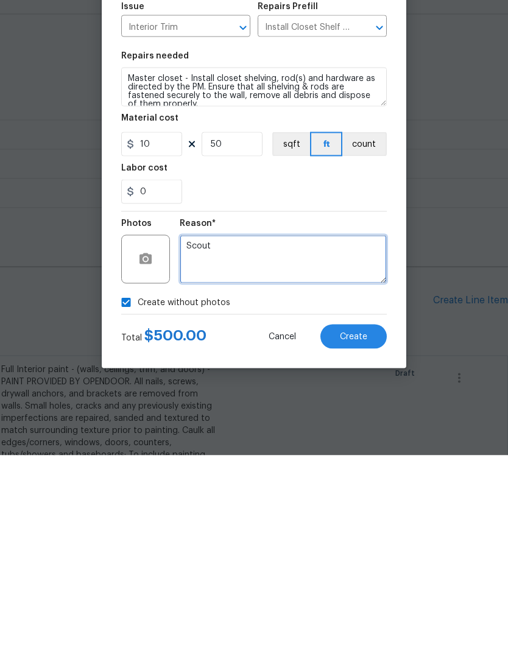
type textarea "Scout"
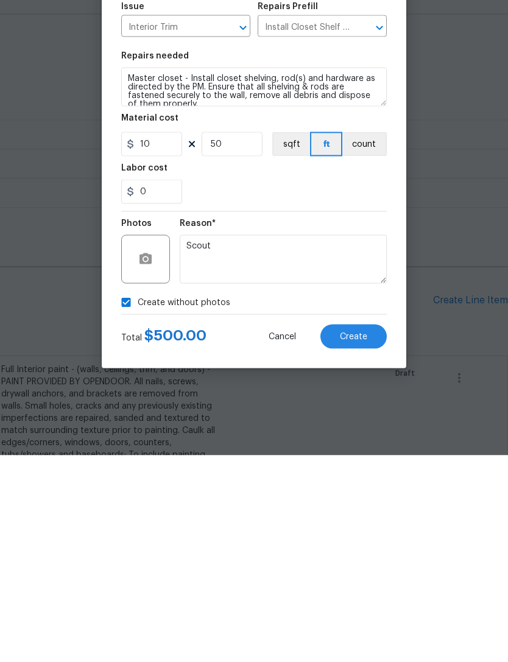
click at [370, 531] on button "Create" at bounding box center [353, 543] width 66 height 24
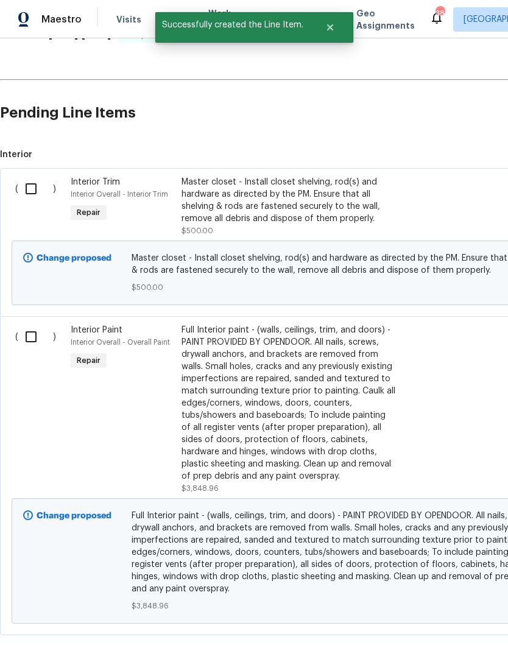
scroll to position [394, 0]
click at [30, 192] on input "checkbox" at bounding box center [35, 189] width 35 height 26
checkbox input "true"
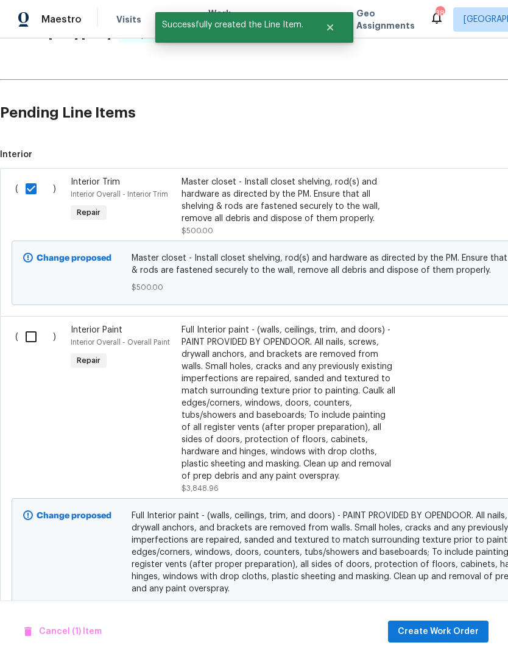
click at [43, 324] on input "checkbox" at bounding box center [35, 337] width 35 height 26
checkbox input "true"
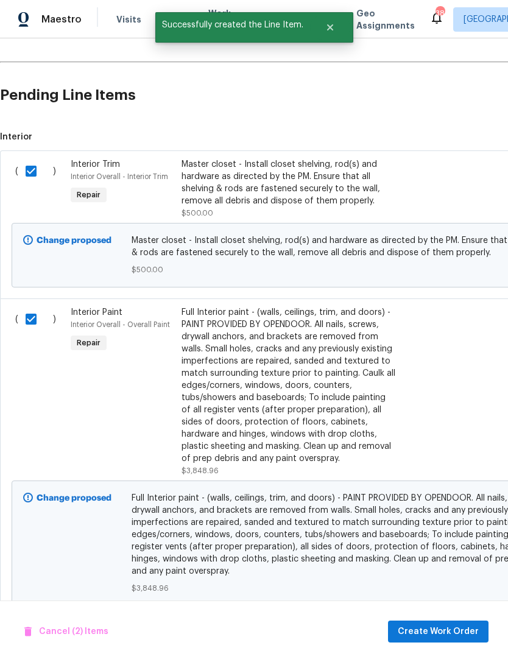
scroll to position [412, 0]
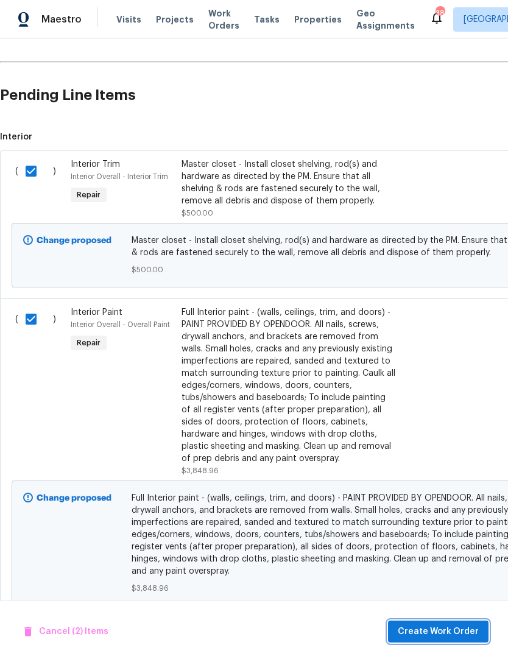
click at [441, 632] on span "Create Work Order" at bounding box center [438, 631] width 81 height 15
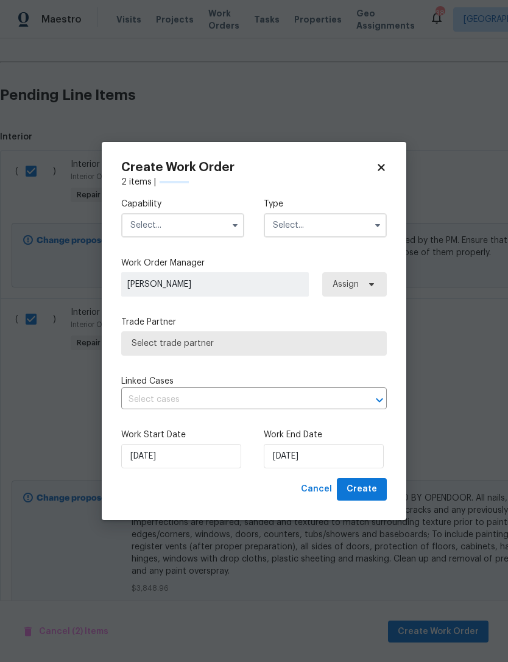
checkbox input "false"
click at [191, 229] on input "text" at bounding box center [182, 225] width 123 height 24
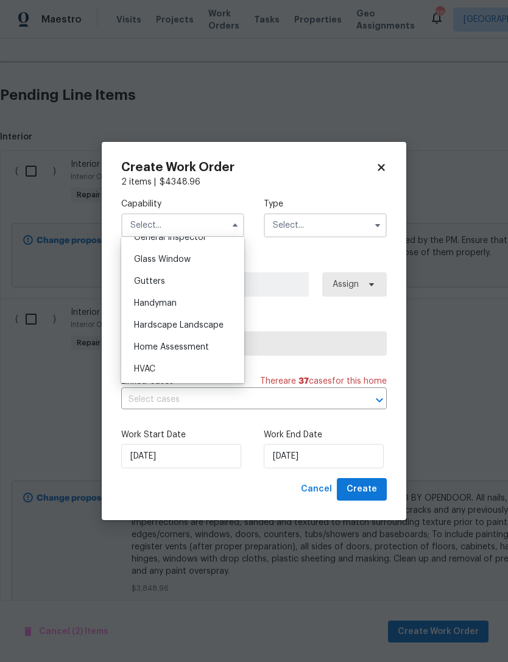
scroll to position [572, 0]
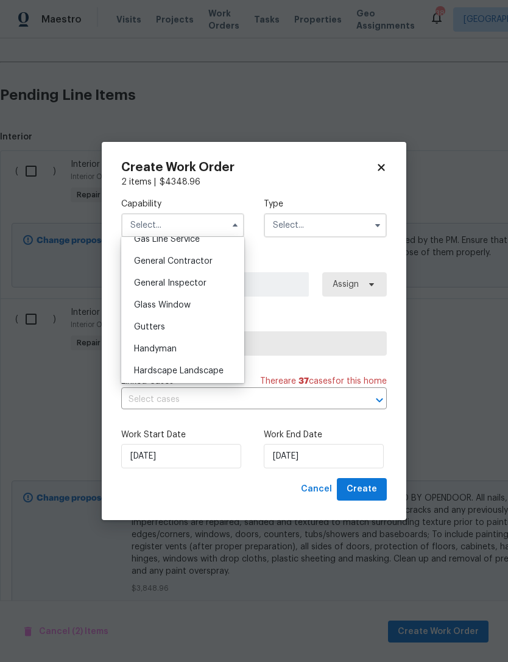
click at [232, 265] on div "General Contractor" at bounding box center [182, 261] width 117 height 22
type input "General Contractor"
click at [320, 232] on input "text" at bounding box center [325, 225] width 123 height 24
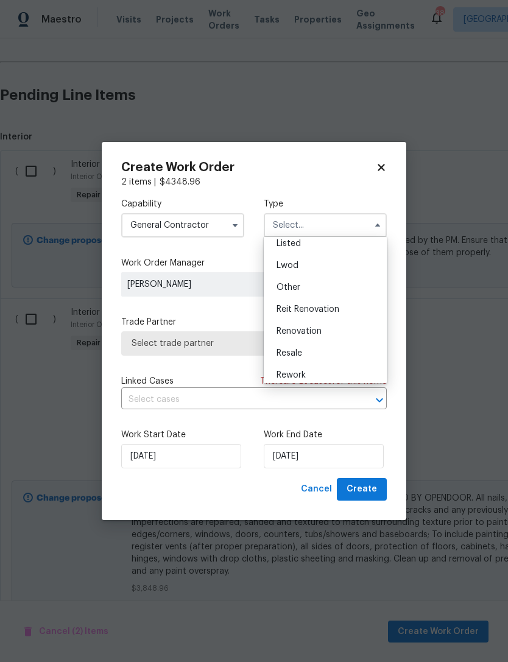
scroll to position [115, 0]
click at [348, 249] on div "Listed" at bounding box center [325, 246] width 117 height 22
type input "Listed"
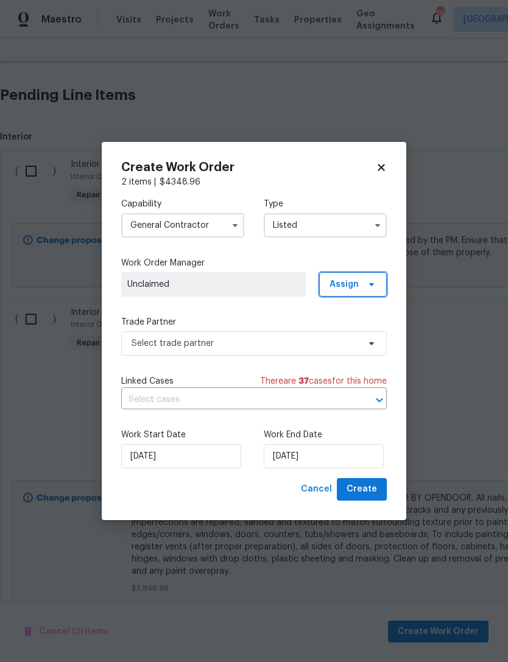
click at [370, 288] on icon at bounding box center [372, 285] width 10 height 10
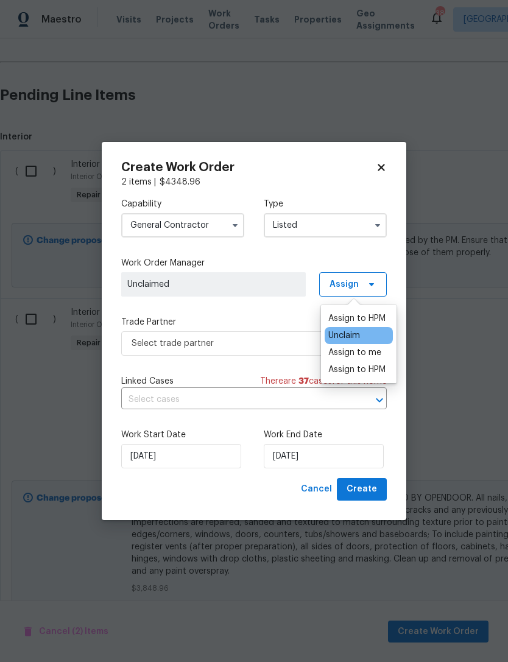
click at [356, 323] on div "Assign to HPM" at bounding box center [356, 319] width 57 height 12
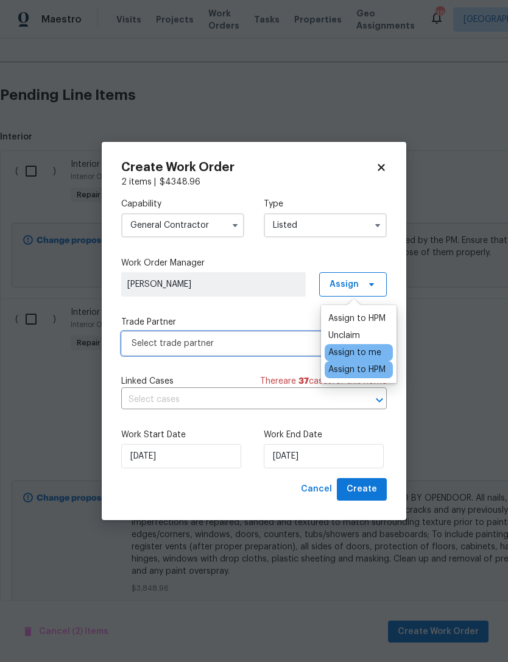
click at [260, 353] on span "Select trade partner" at bounding box center [254, 343] width 266 height 24
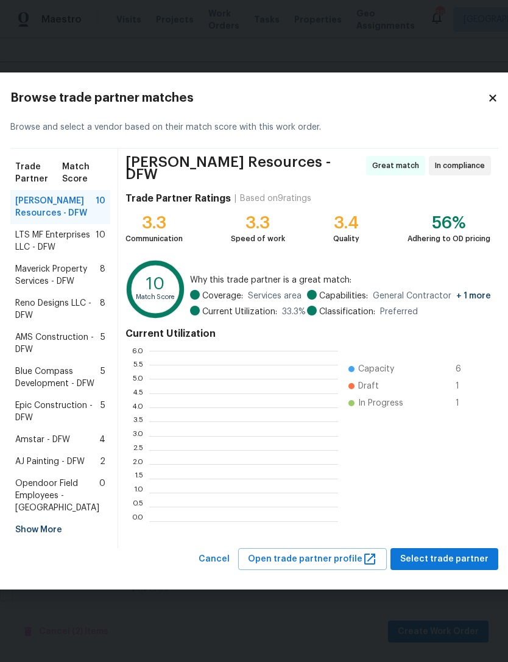
scroll to position [1, 1]
click at [62, 263] on span "Maverick Property Services - DFW" at bounding box center [57, 275] width 85 height 24
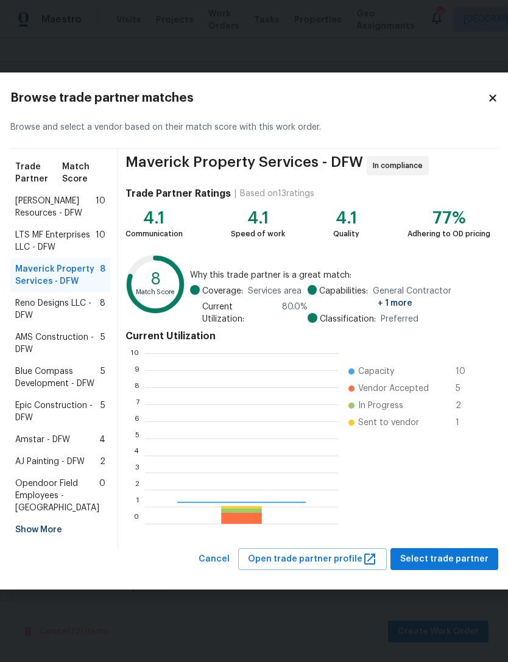
scroll to position [171, 193]
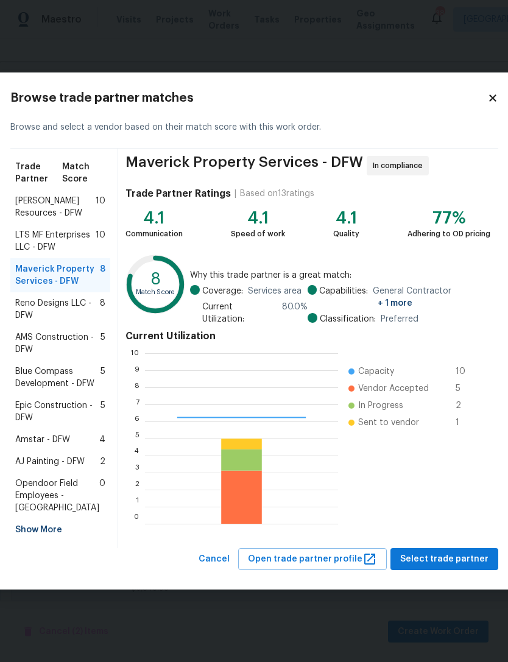
click at [457, 567] on span "Select trade partner" at bounding box center [444, 559] width 88 height 15
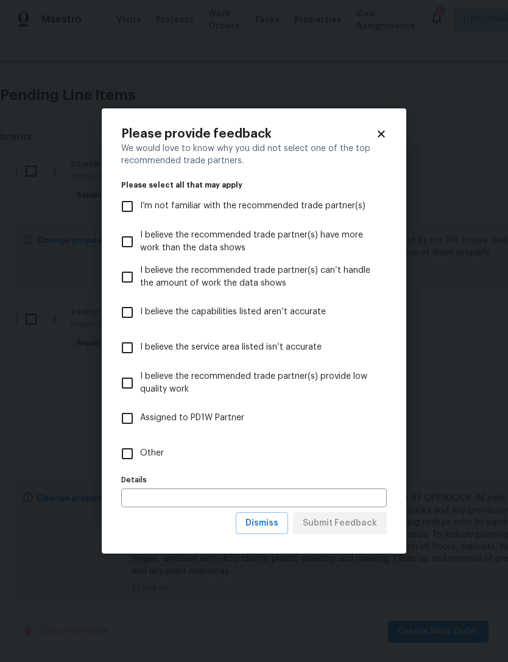
click at [244, 451] on label "Other" at bounding box center [246, 453] width 263 height 35
click at [140, 451] on input "Other" at bounding box center [128, 454] width 26 height 26
checkbox input "true"
click at [359, 515] on button "Submit Feedback" at bounding box center [340, 523] width 94 height 23
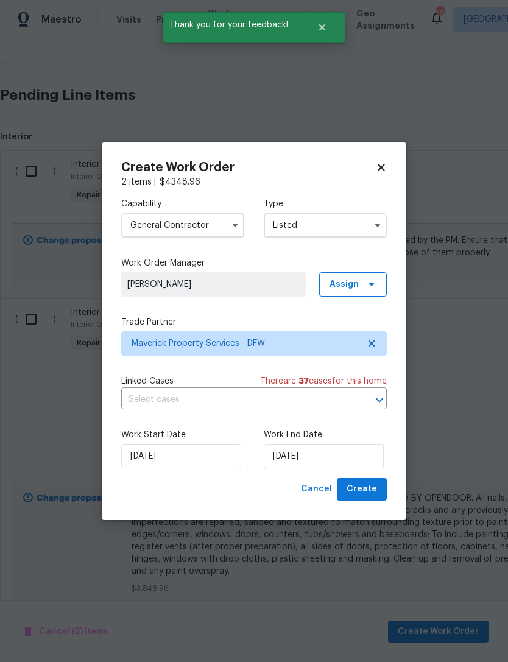
click at [345, 439] on label "Work End Date" at bounding box center [325, 435] width 123 height 12
click at [334, 456] on input "[DATE]" at bounding box center [324, 456] width 120 height 24
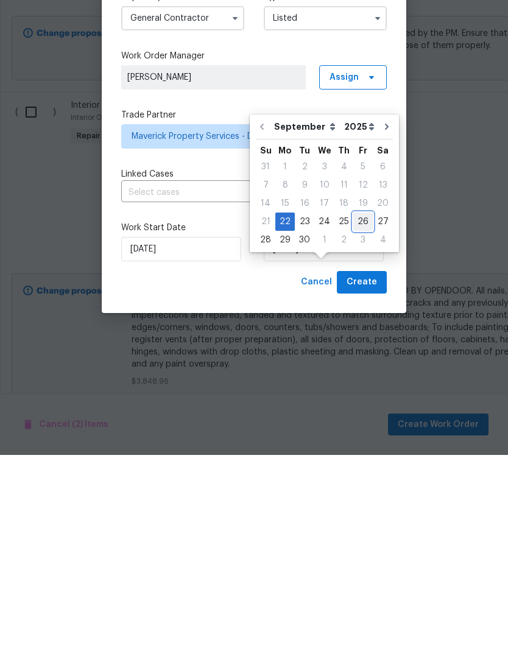
click at [357, 420] on div "26" at bounding box center [362, 428] width 19 height 17
type input "[DATE]"
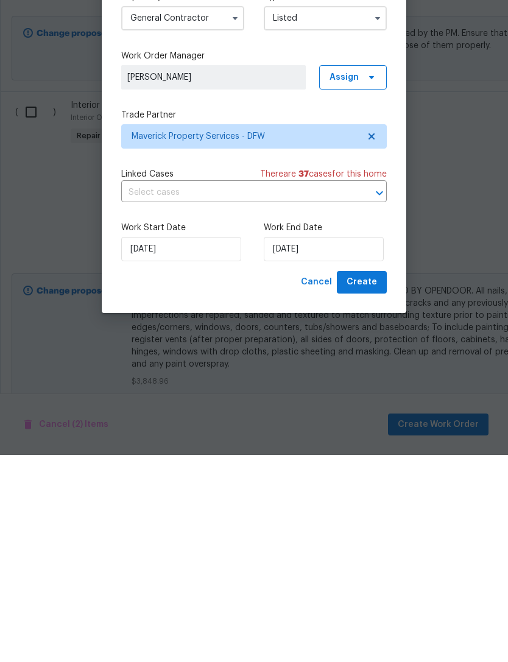
scroll to position [39, 0]
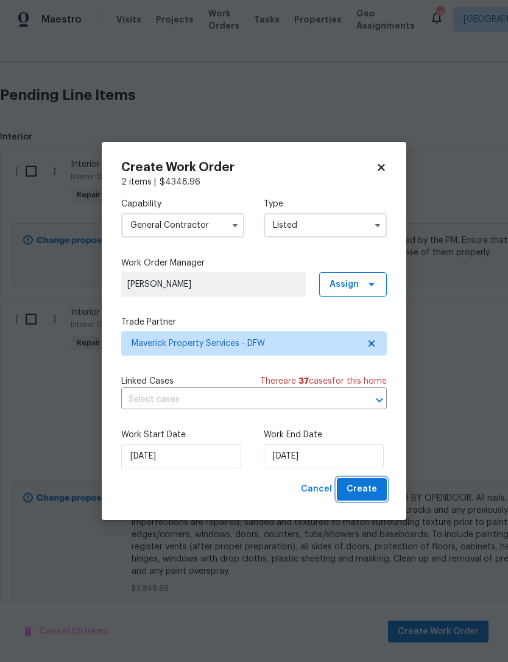
click at [369, 493] on span "Create" at bounding box center [362, 489] width 30 height 15
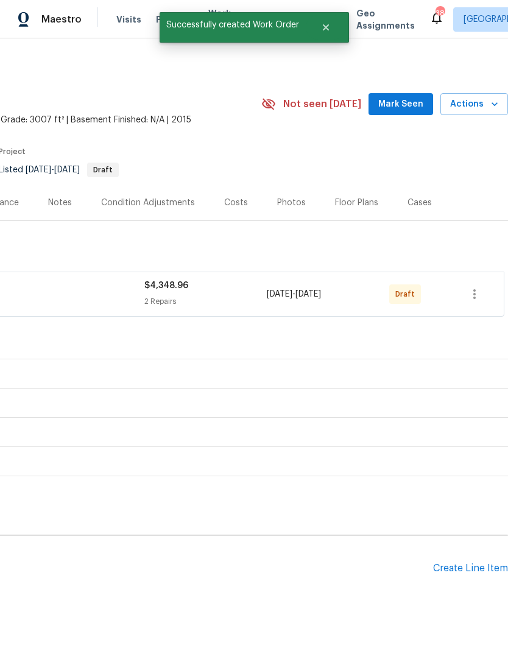
scroll to position [0, 180]
click at [473, 287] on icon "button" at bounding box center [474, 294] width 15 height 15
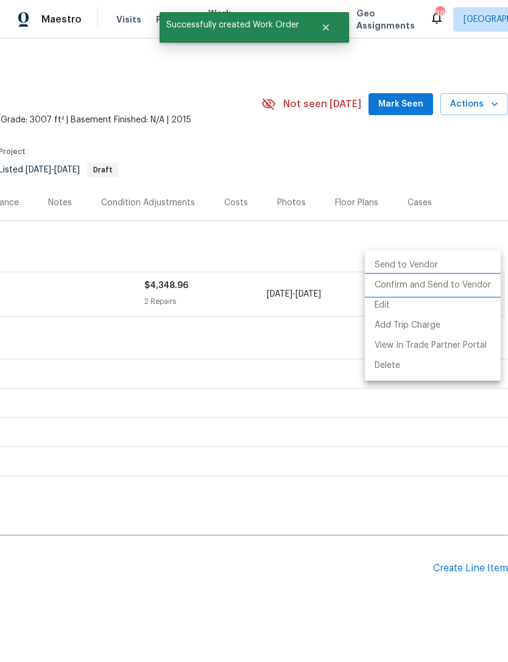
click at [468, 287] on li "Confirm and Send to Vendor" at bounding box center [433, 285] width 136 height 20
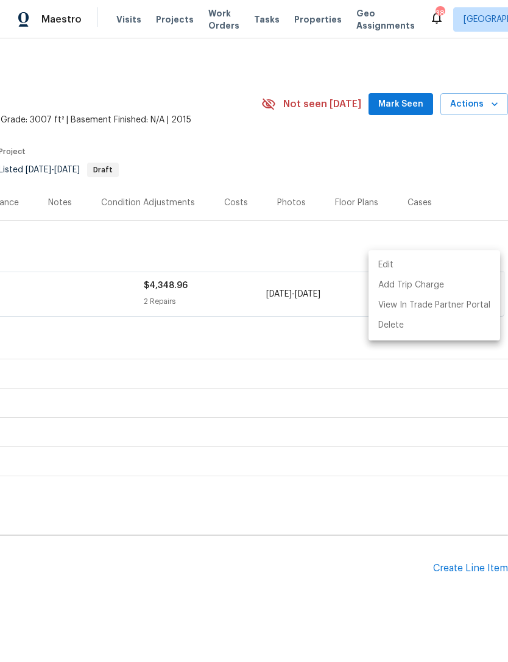
click at [348, 233] on div at bounding box center [254, 331] width 508 height 662
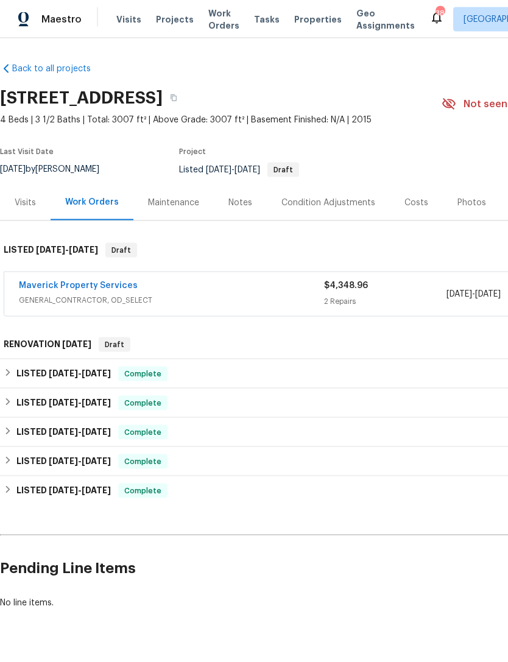
scroll to position [0, 0]
click at [93, 281] on link "Maverick Property Services" at bounding box center [78, 285] width 119 height 9
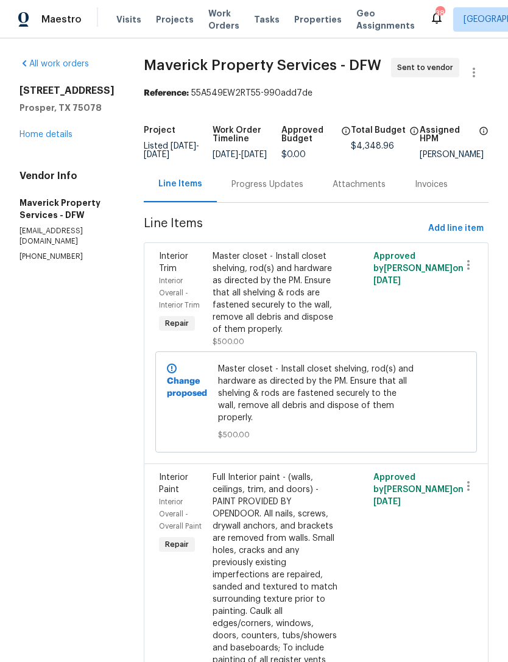
click at [294, 191] on div "Progress Updates" at bounding box center [268, 185] width 72 height 12
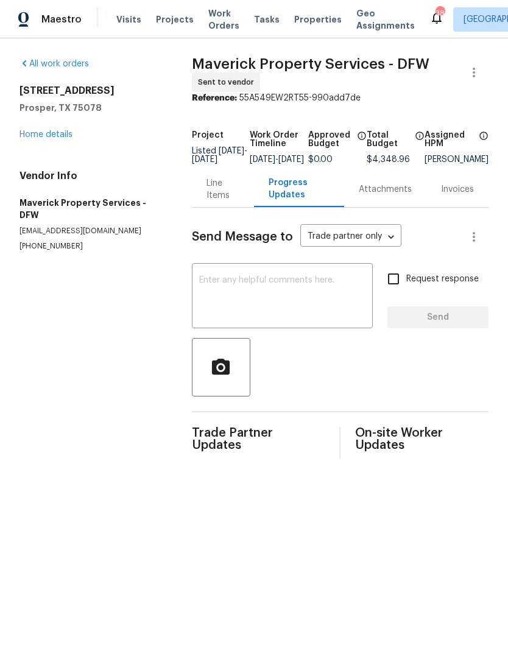
click at [313, 313] on textarea at bounding box center [282, 297] width 166 height 43
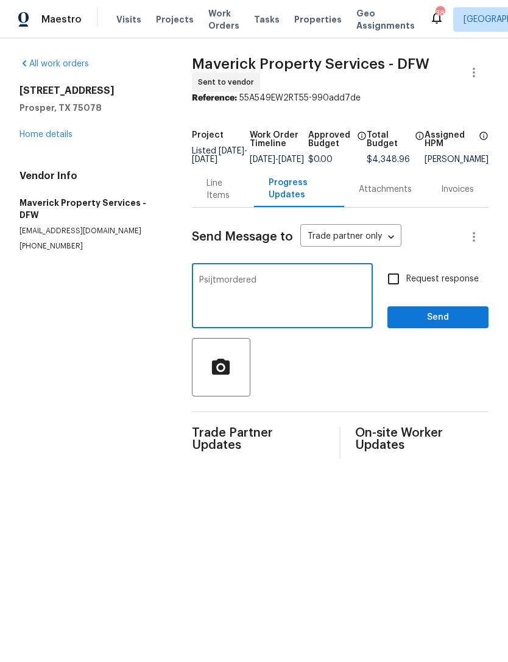
click at [227, 288] on textarea "Psijtmordered" at bounding box center [282, 297] width 166 height 43
click at [227, 287] on textarea "Psijtmordered" at bounding box center [282, 297] width 166 height 43
type textarea "Paint ordered, home is listed. Let me know when it’s ready to be cleaned."
click at [463, 345] on div "Send Message to Trade partner only Trade partner only ​ Paint ordered, home is …" at bounding box center [340, 333] width 297 height 251
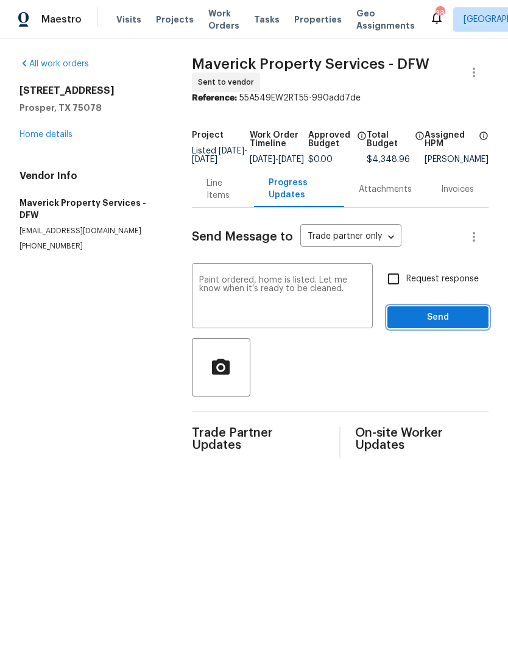
click at [470, 325] on span "Send" at bounding box center [438, 317] width 82 height 15
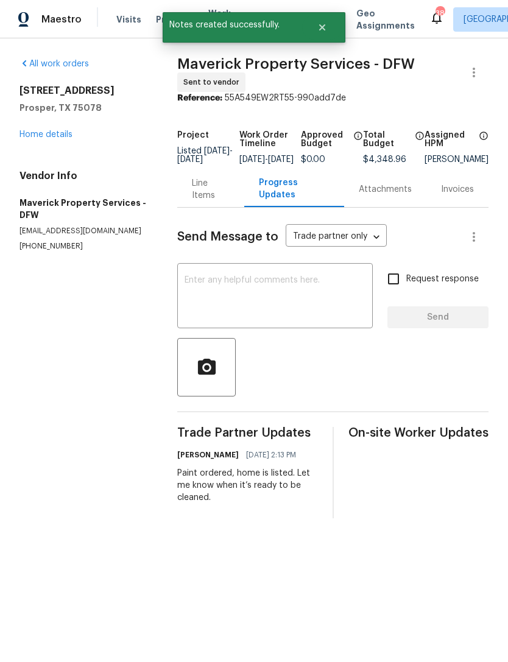
click at [54, 124] on div "[STREET_ADDRESS] Home details" at bounding box center [83, 113] width 129 height 56
click at [57, 133] on link "Home details" at bounding box center [45, 134] width 53 height 9
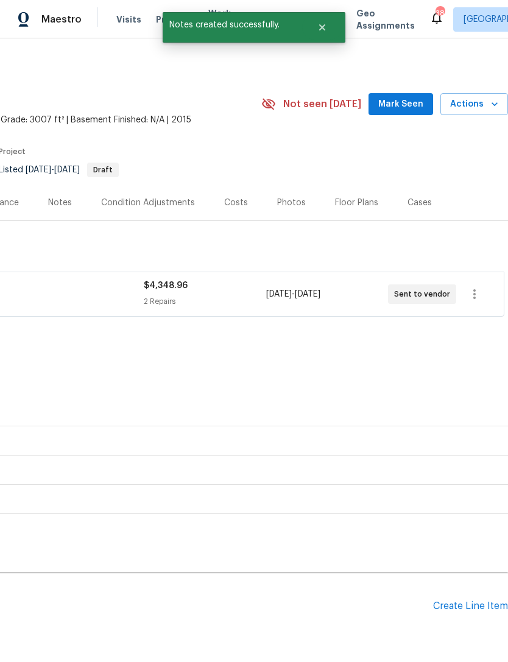
scroll to position [0, 180]
click at [479, 108] on span "Actions" at bounding box center [474, 104] width 48 height 15
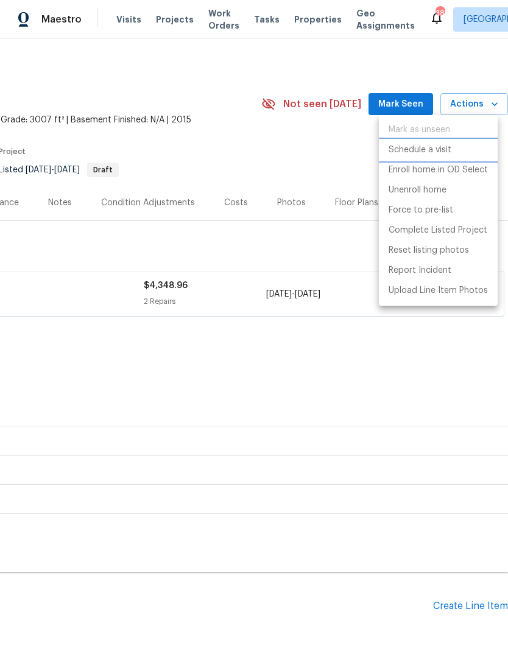
click at [439, 158] on li "Schedule a visit" at bounding box center [438, 150] width 119 height 20
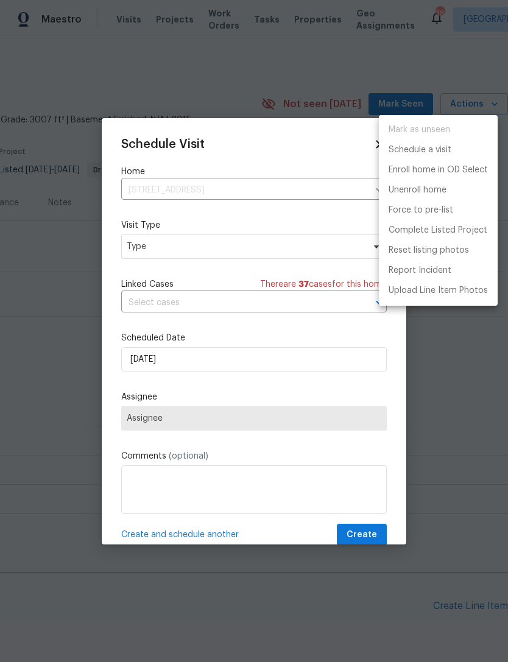
click at [204, 249] on div at bounding box center [254, 331] width 508 height 662
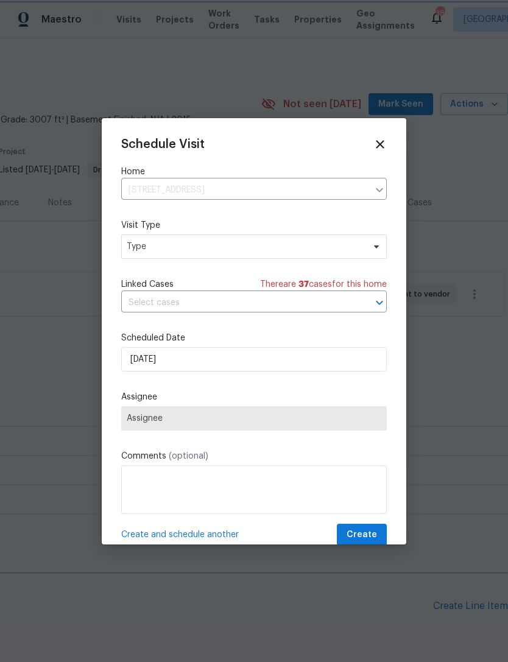
click at [256, 244] on span "Type" at bounding box center [245, 247] width 237 height 12
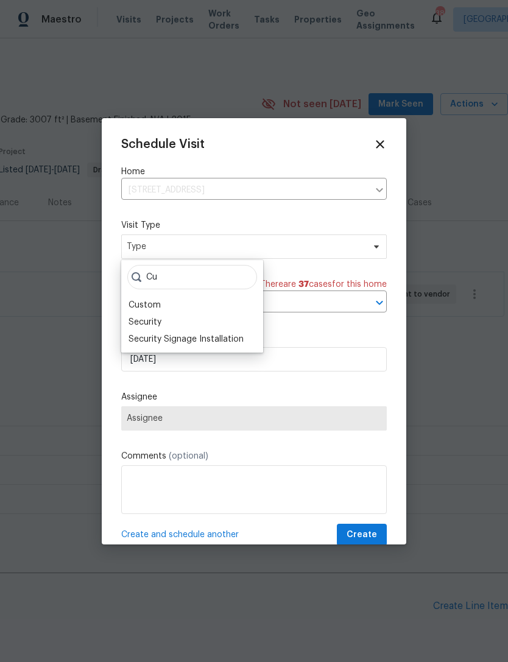
type input "Cu"
click at [145, 309] on div "Custom" at bounding box center [145, 305] width 32 height 12
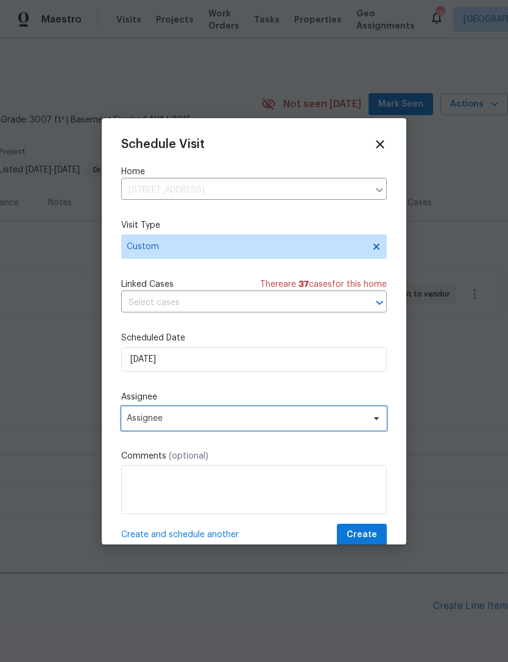
click at [222, 417] on span "Assignee" at bounding box center [246, 419] width 239 height 10
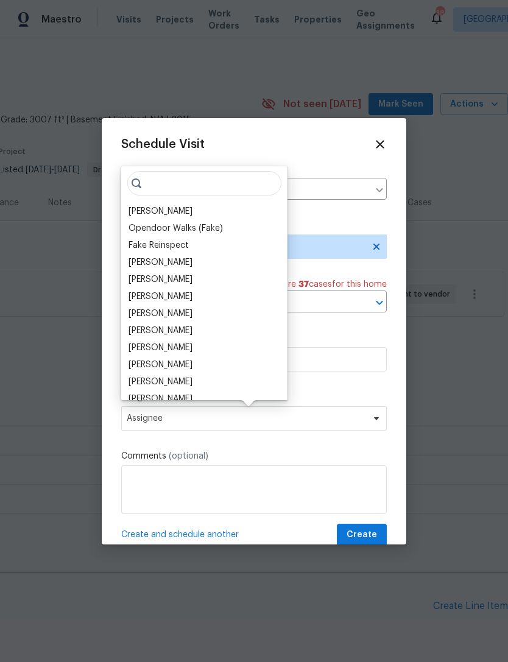
click at [160, 215] on div "[PERSON_NAME]" at bounding box center [161, 211] width 64 height 12
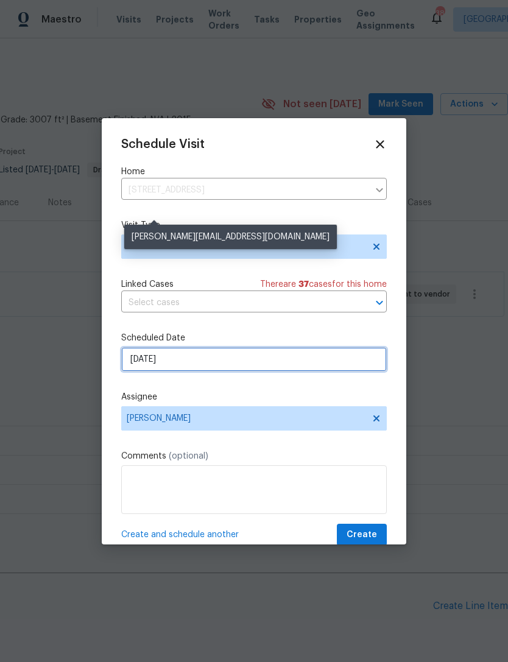
click at [219, 363] on input "[DATE]" at bounding box center [254, 359] width 266 height 24
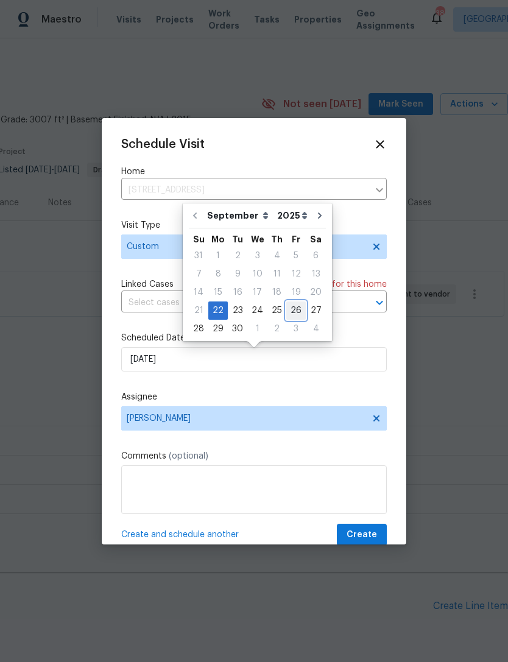
click at [292, 313] on div "26" at bounding box center [295, 310] width 19 height 17
type input "[DATE]"
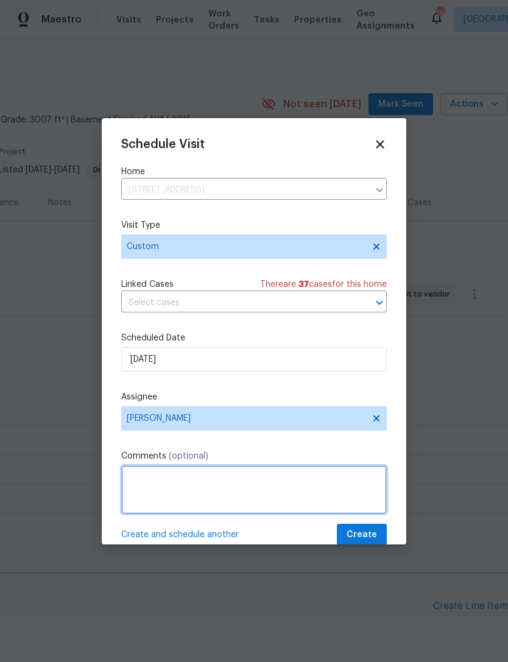
click at [288, 490] on textarea at bounding box center [254, 489] width 266 height 49
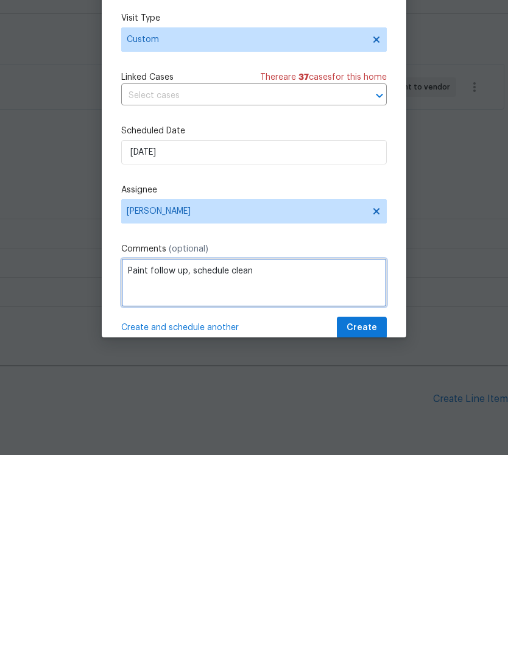
type textarea "Paint follow up, schedule clean"
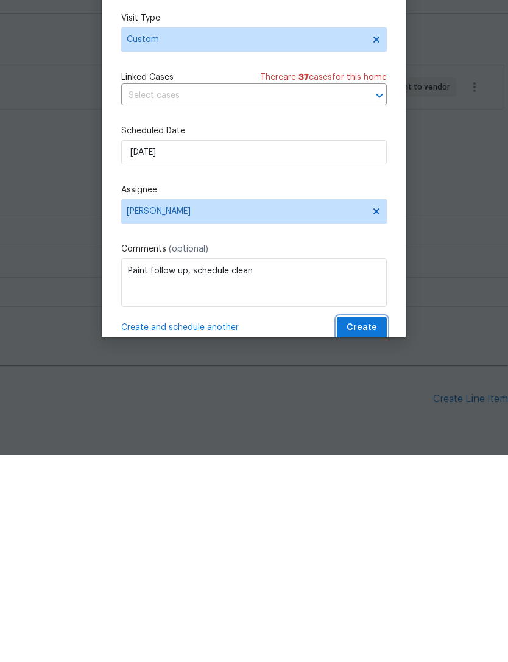
click at [384, 524] on button "Create" at bounding box center [362, 535] width 50 height 23
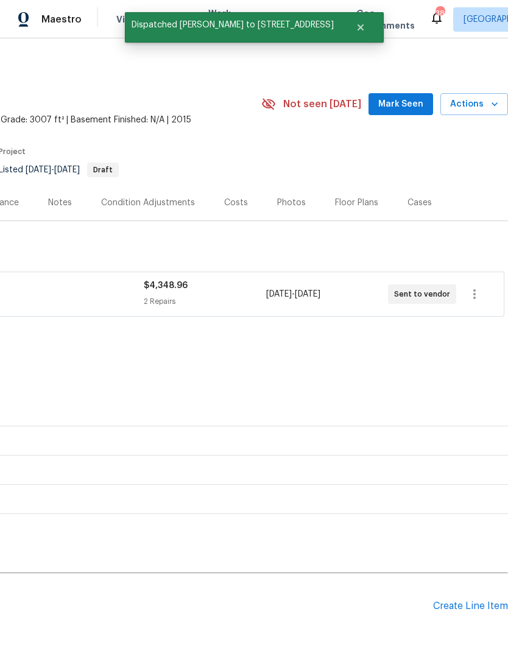
scroll to position [0, 180]
click at [436, 601] on div "Create Line Item" at bounding box center [470, 607] width 75 height 12
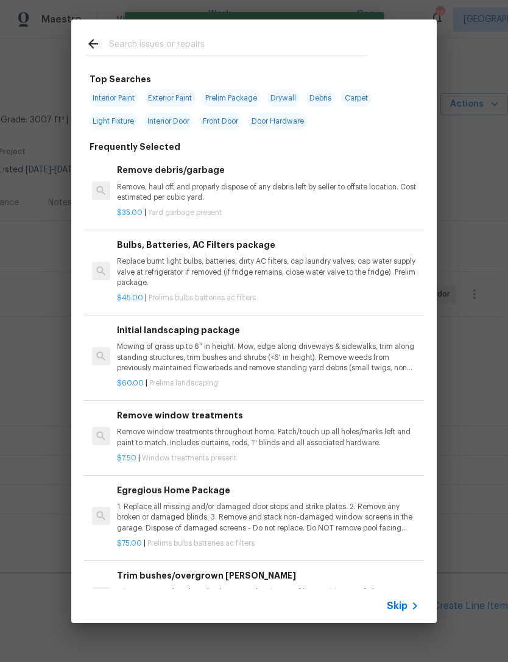
click at [270, 32] on div at bounding box center [226, 43] width 311 height 48
click at [304, 51] on input "text" at bounding box center [238, 46] width 258 height 18
type input "Ini"
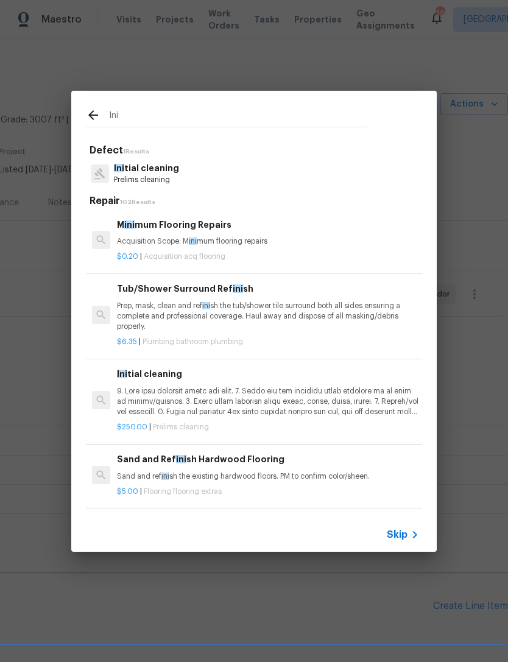
click at [171, 177] on p "Prelims cleaning" at bounding box center [146, 180] width 65 height 10
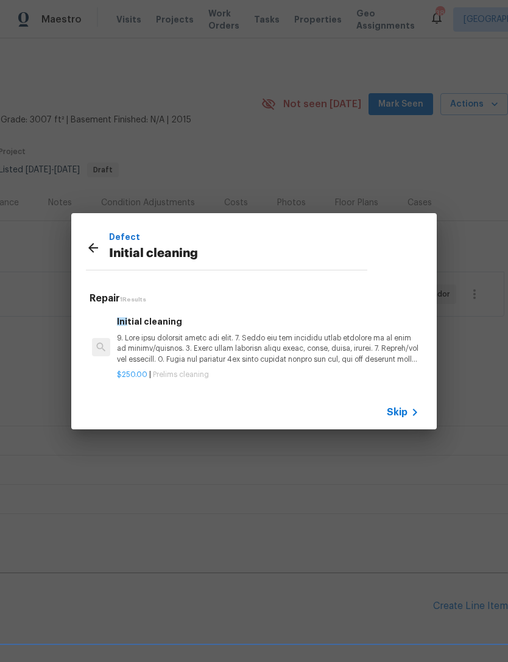
click at [168, 336] on p at bounding box center [268, 348] width 302 height 31
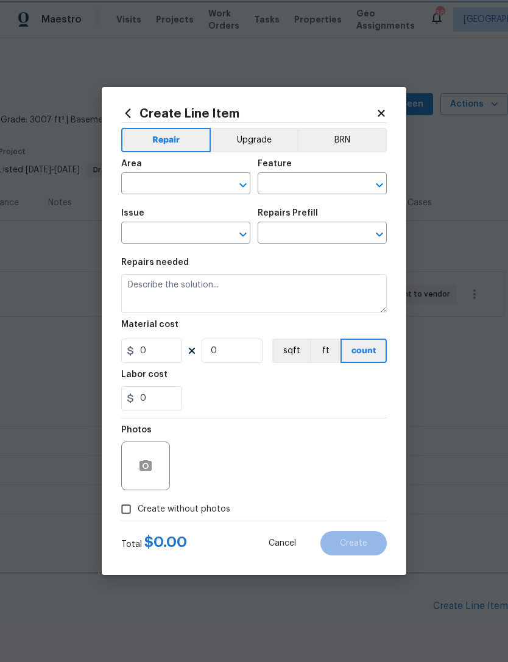
type input "Home Readiness Packages"
type input "Initial cleaning"
type input "Initial cleaning $250.00"
type textarea "1. Wipe down exterior doors and trim. 2. Clean out all exterior light fixtures …"
type input "250"
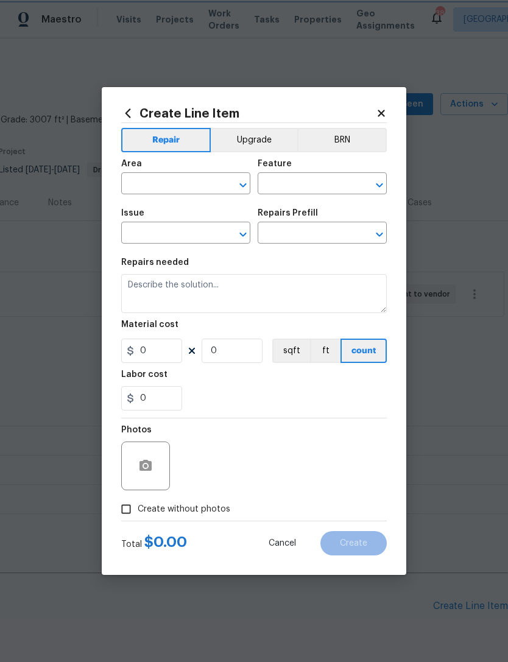
type input "1"
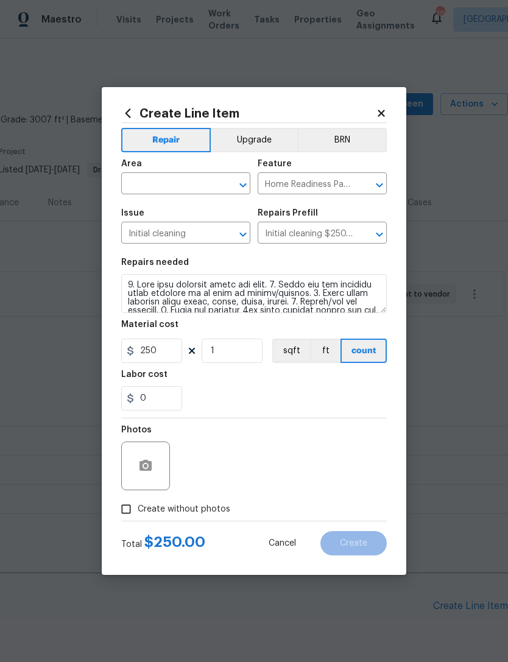
click at [182, 193] on input "text" at bounding box center [168, 184] width 95 height 19
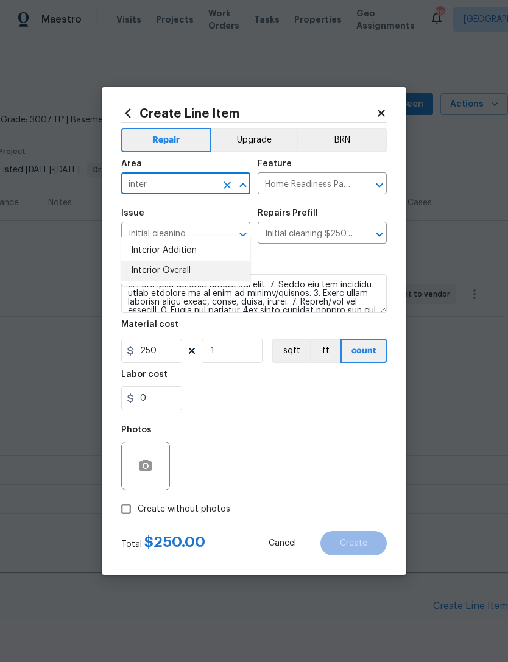
click at [233, 261] on li "Interior Overall" at bounding box center [185, 271] width 129 height 20
type input "Interior Overall"
click at [228, 413] on section "Repairs needed Material cost 250 1 sqft ft count Labor cost 0" at bounding box center [254, 334] width 266 height 167
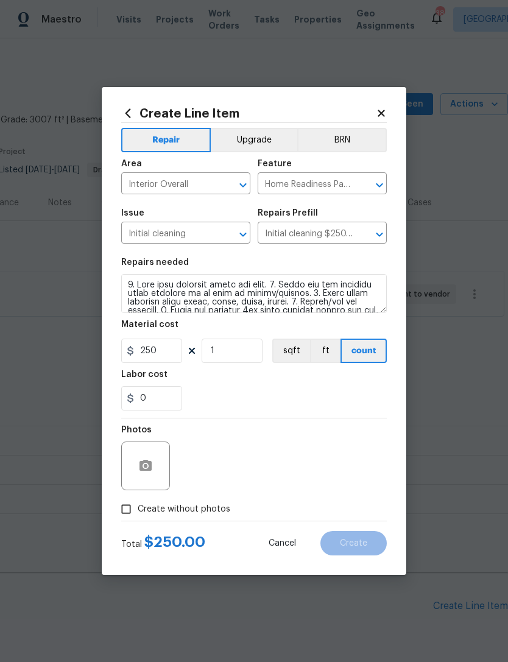
click at [183, 516] on span "Create without photos" at bounding box center [184, 509] width 93 height 13
click at [138, 517] on input "Create without photos" at bounding box center [126, 509] width 23 height 23
checkbox input "true"
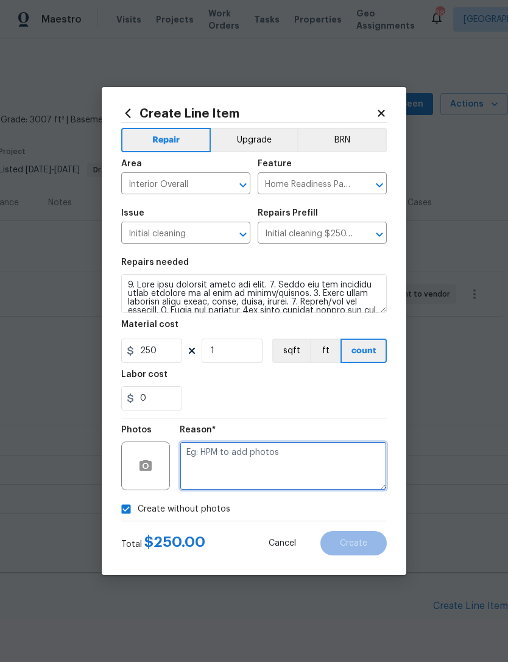
click at [275, 464] on textarea at bounding box center [283, 466] width 207 height 49
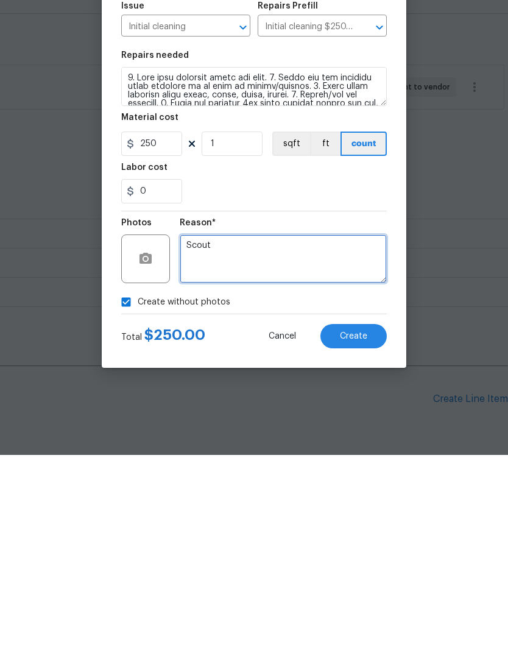
type textarea "Scout"
click at [356, 531] on button "Create" at bounding box center [353, 543] width 66 height 24
